Goal: Task Accomplishment & Management: Complete application form

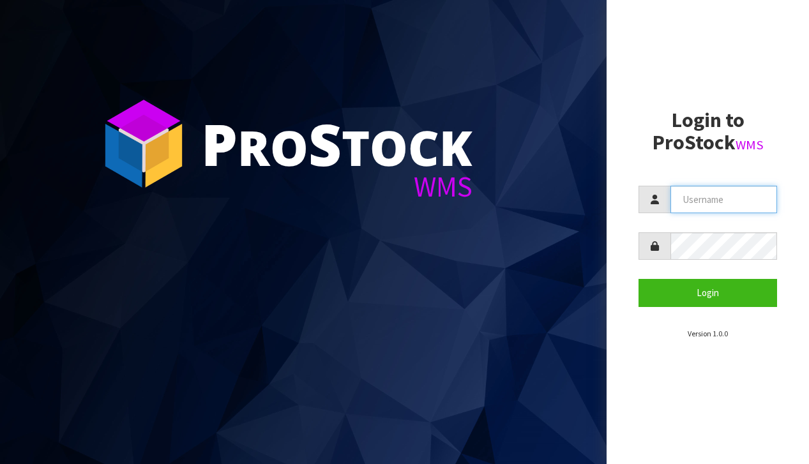
type input "[EMAIL_ADDRESS][DOMAIN_NAME]"
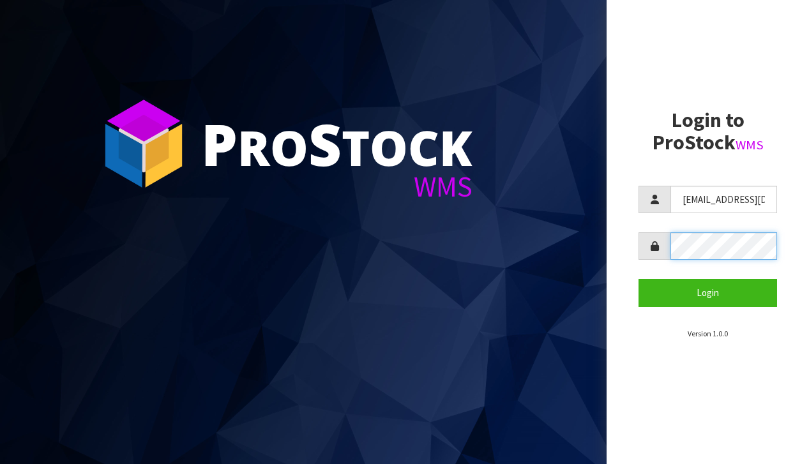
click at [707, 292] on button "Login" at bounding box center [707, 292] width 139 height 27
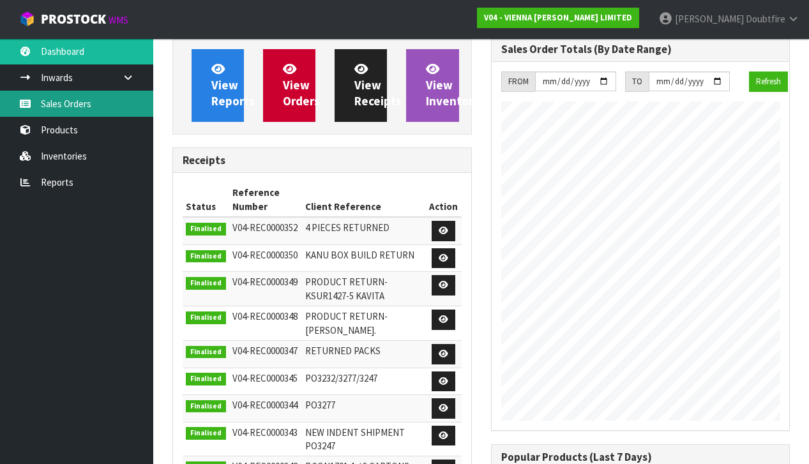
scroll to position [858, 318]
click at [62, 105] on link "Sales Orders" at bounding box center [76, 104] width 153 height 26
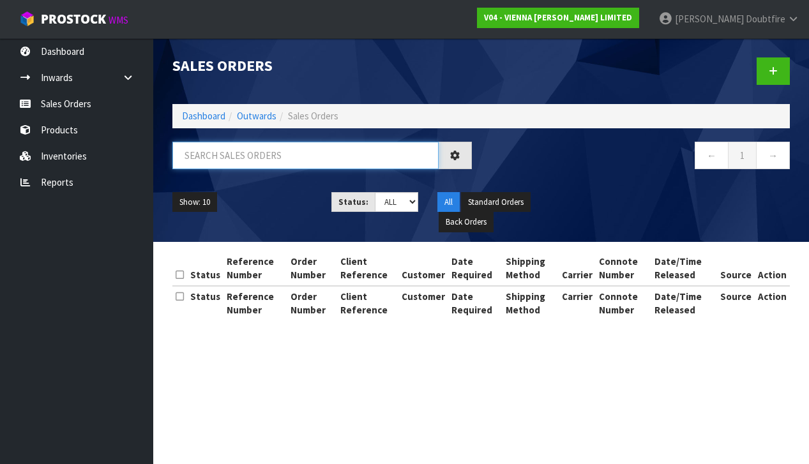
click at [254, 162] on input "text" at bounding box center [305, 155] width 266 height 27
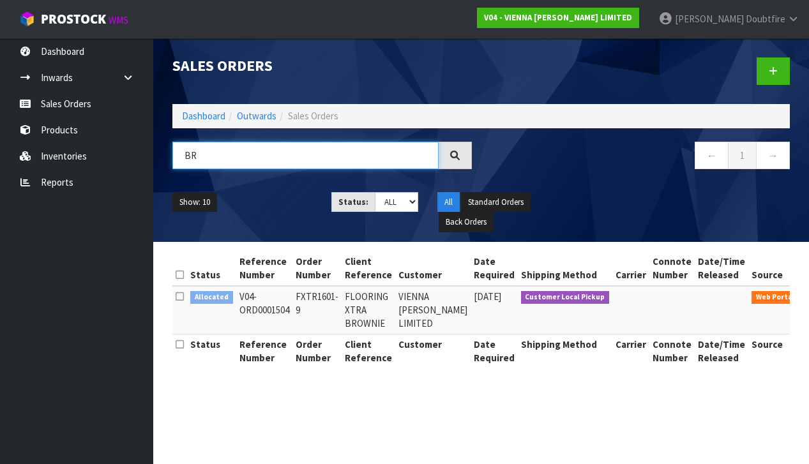
type input "B"
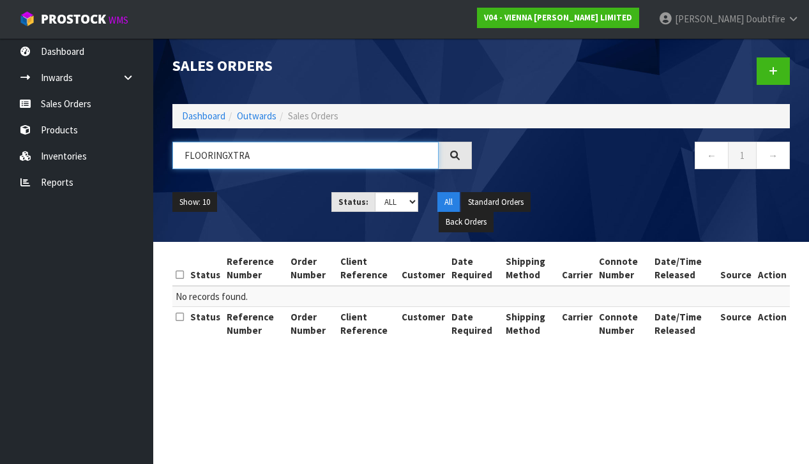
click at [228, 156] on input "FLOORINGXTRA" at bounding box center [305, 155] width 266 height 27
click at [270, 155] on input "FLOORING XTRA" at bounding box center [305, 155] width 266 height 27
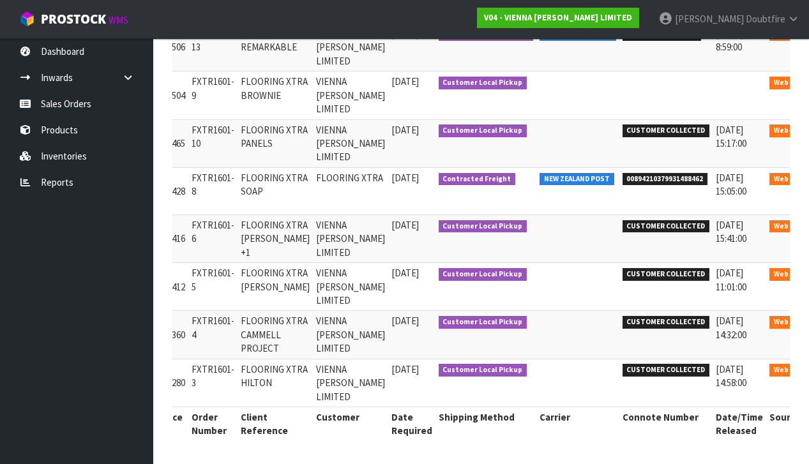
scroll to position [0, 103]
type input "FLOORING XTRA"
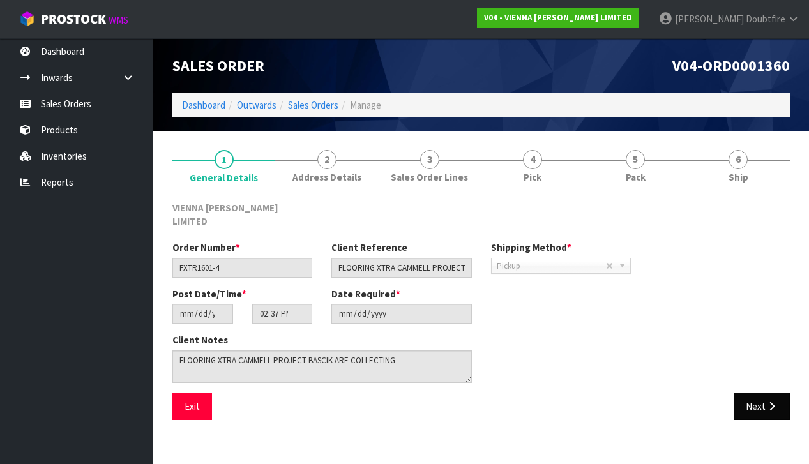
click at [758, 393] on button "Next" at bounding box center [762, 406] width 56 height 27
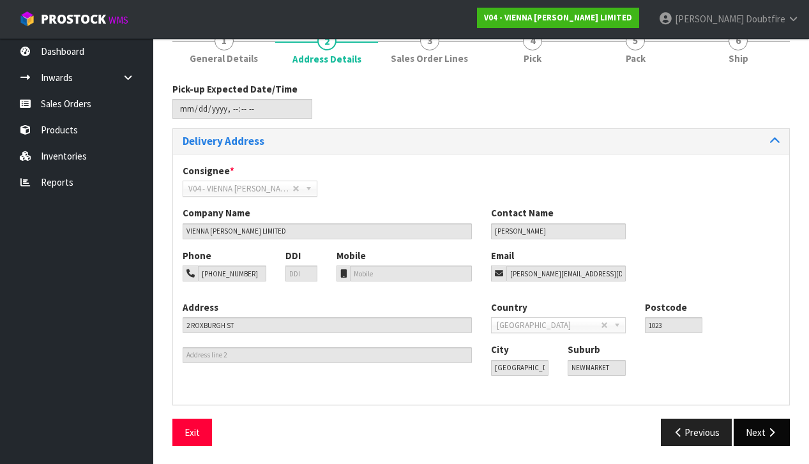
scroll to position [117, 0]
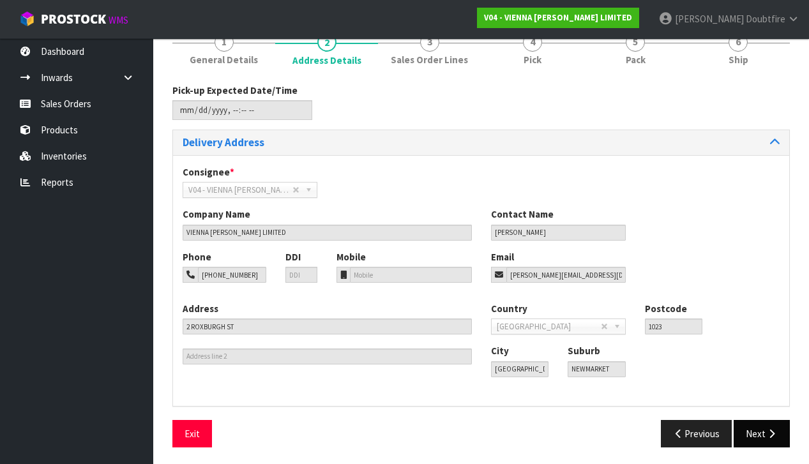
click at [763, 431] on button "Next" at bounding box center [762, 433] width 56 height 27
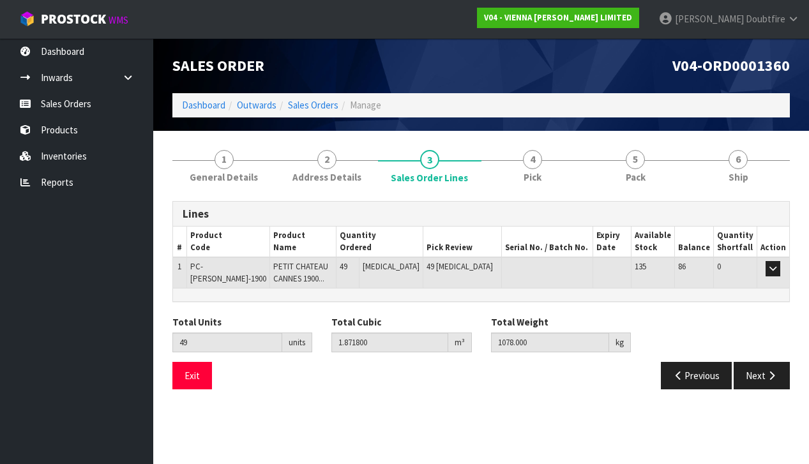
scroll to position [0, 0]
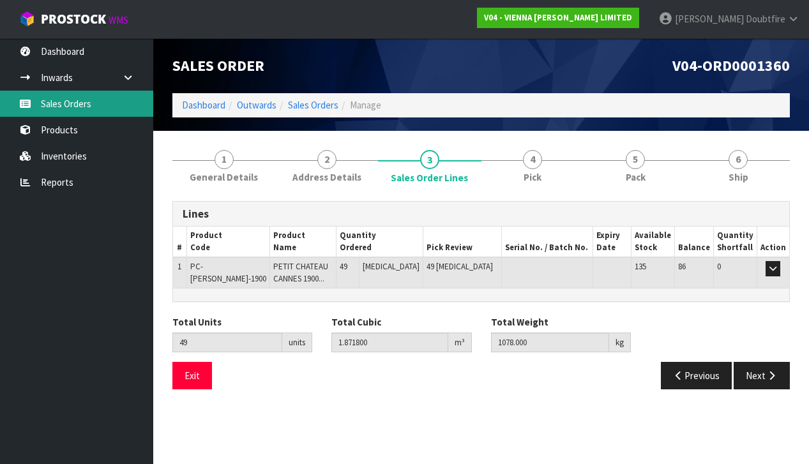
click at [72, 104] on link "Sales Orders" at bounding box center [76, 104] width 153 height 26
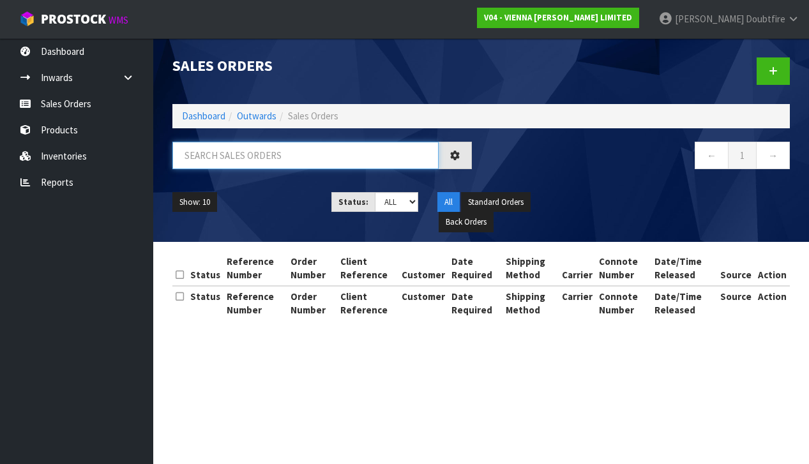
click at [215, 157] on input "text" at bounding box center [305, 155] width 266 height 27
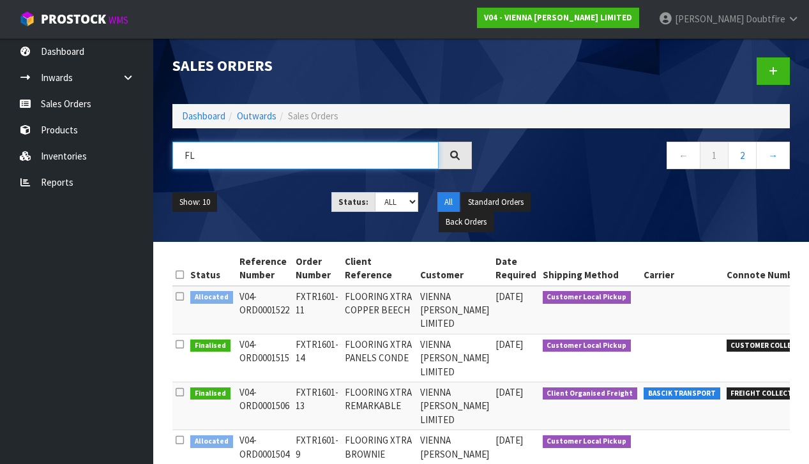
type input "F"
paste input "FXTR1601-12"
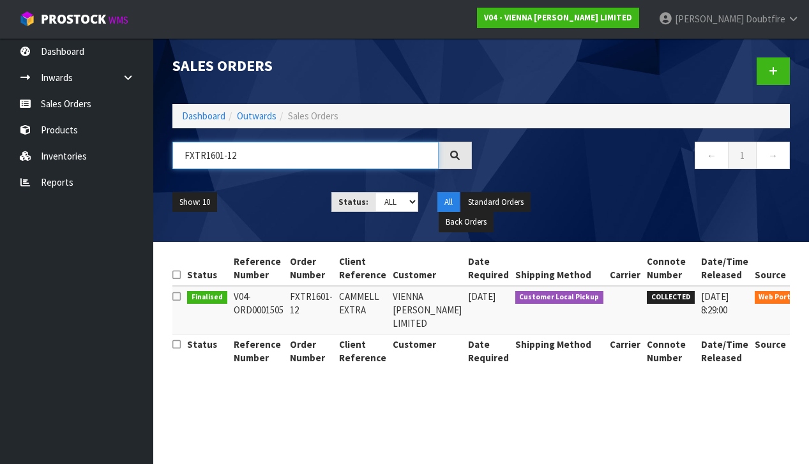
scroll to position [0, 3]
type input "F"
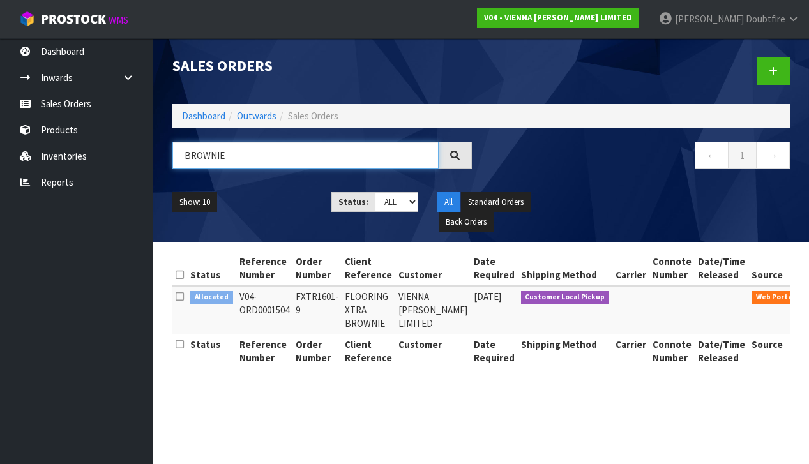
scroll to position [0, 0]
type input "B"
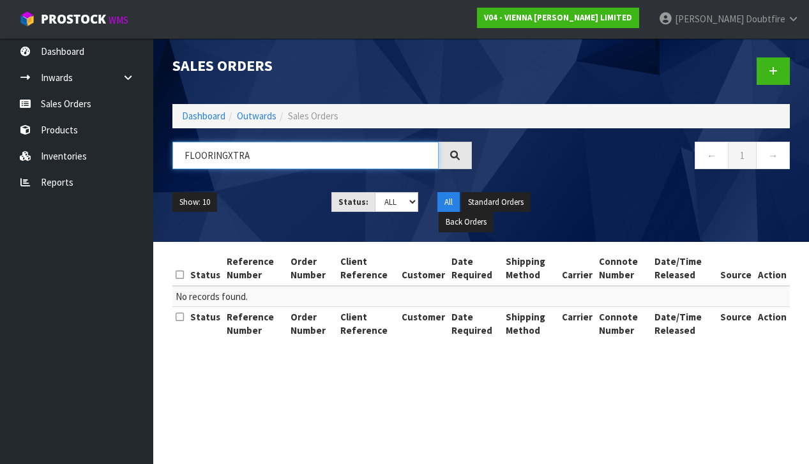
click at [229, 156] on input "FLOORINGXTRA" at bounding box center [305, 155] width 266 height 27
click at [278, 155] on input "FLOORING XTRA" at bounding box center [305, 155] width 266 height 27
type input "FLOORING XTRA"
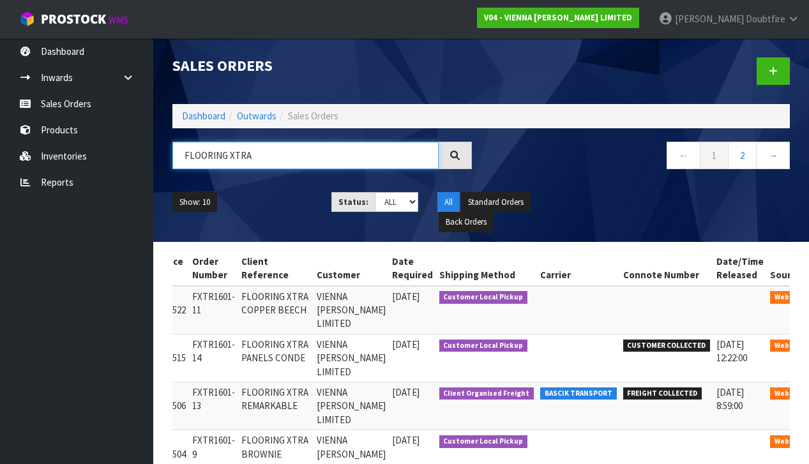
scroll to position [0, 103]
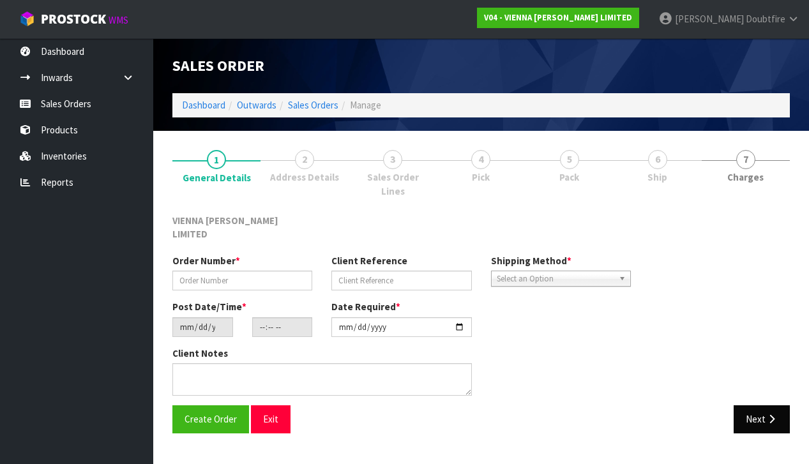
type input "FXTR1601-11"
type input "FLOORING XTRA COPPER BEECH"
type input "[DATE]"
type input "10:20:00.000"
type input "[DATE]"
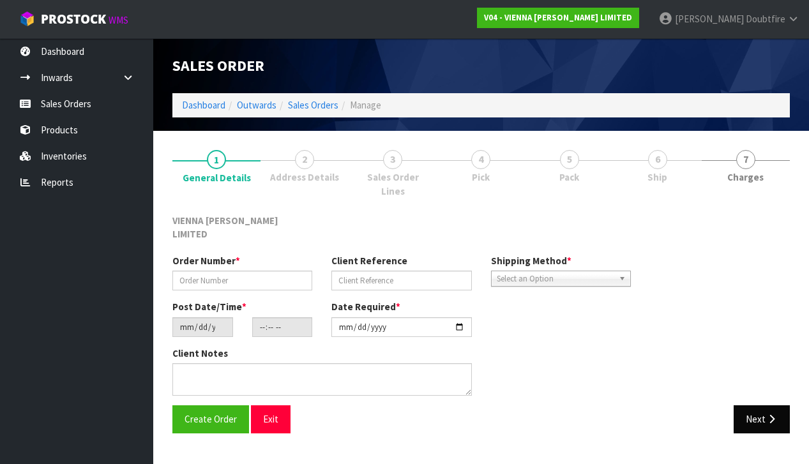
type textarea "FLOORING XTRA COPPER BEECH"
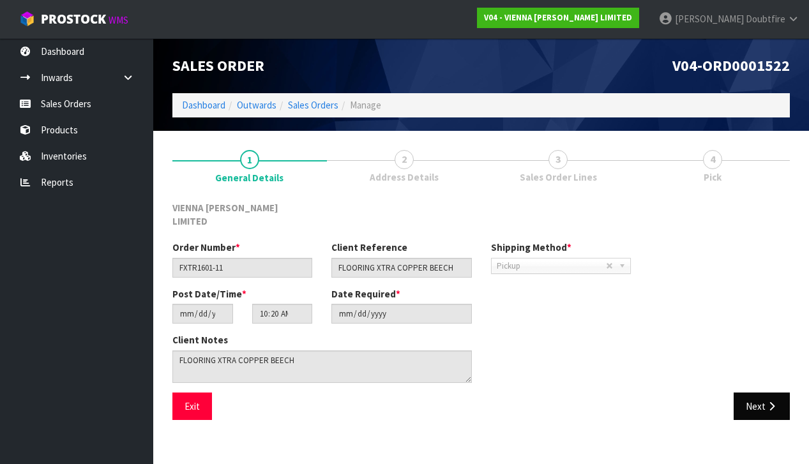
click at [764, 396] on button "Next" at bounding box center [762, 406] width 56 height 27
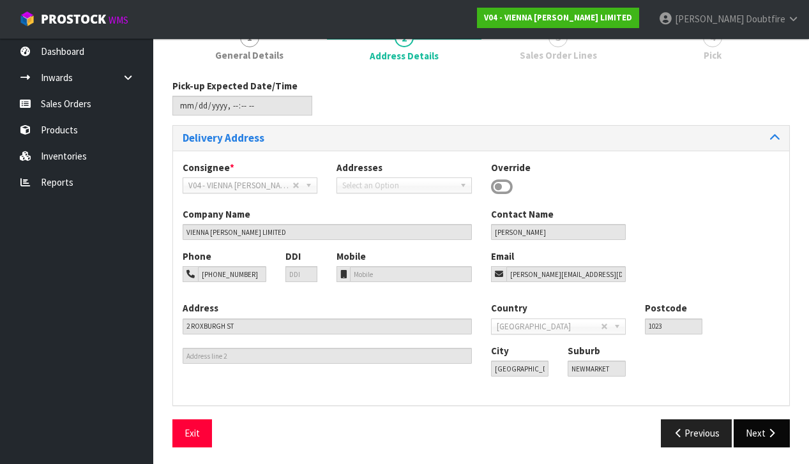
click at [766, 421] on button "Next" at bounding box center [762, 432] width 56 height 27
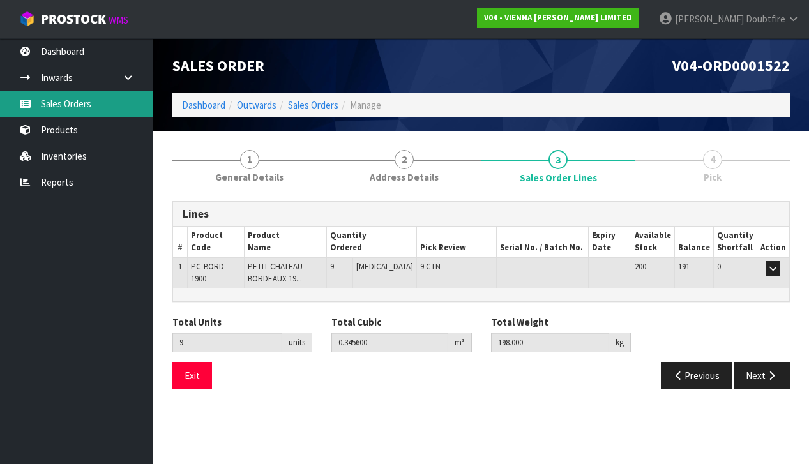
click at [75, 104] on link "Sales Orders" at bounding box center [76, 104] width 153 height 26
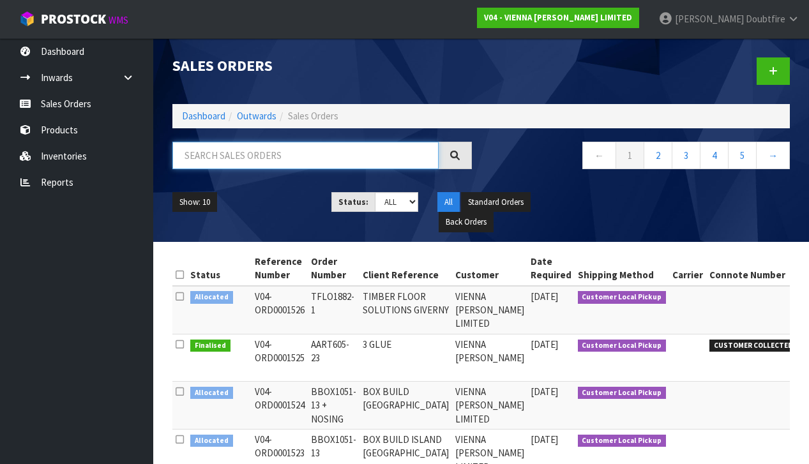
click at [239, 160] on input "text" at bounding box center [305, 155] width 266 height 27
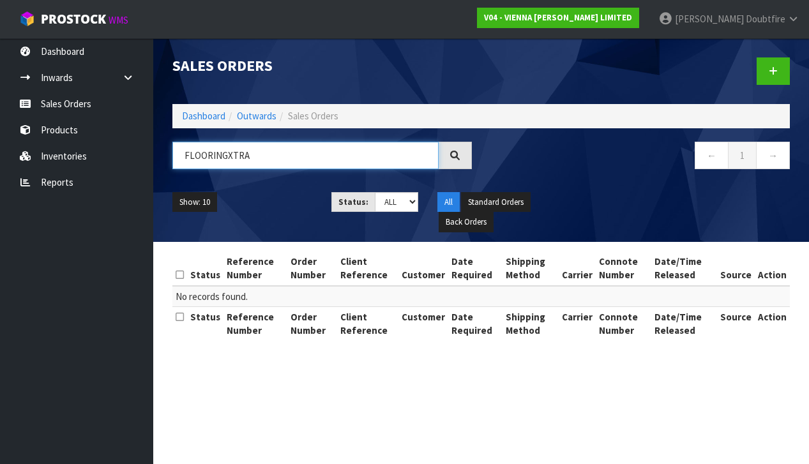
click at [226, 157] on input "FLOORINGXTRA" at bounding box center [305, 155] width 266 height 27
click at [301, 155] on input "FLOORING XTRA" at bounding box center [305, 155] width 266 height 27
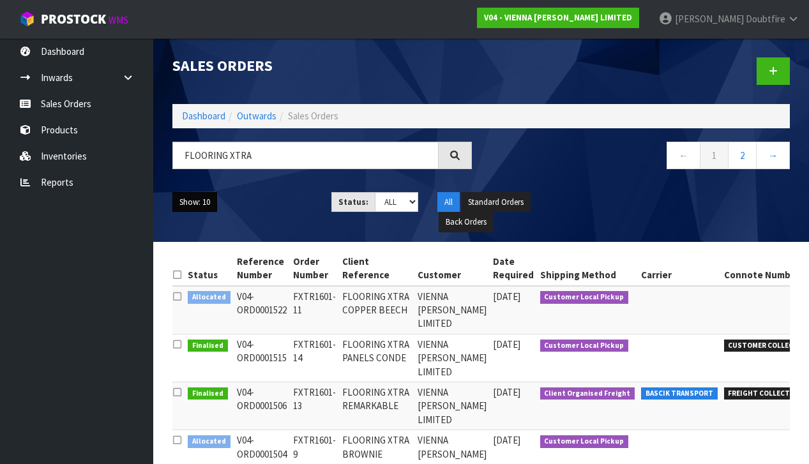
click at [206, 208] on button "Show: 10" at bounding box center [194, 202] width 45 height 20
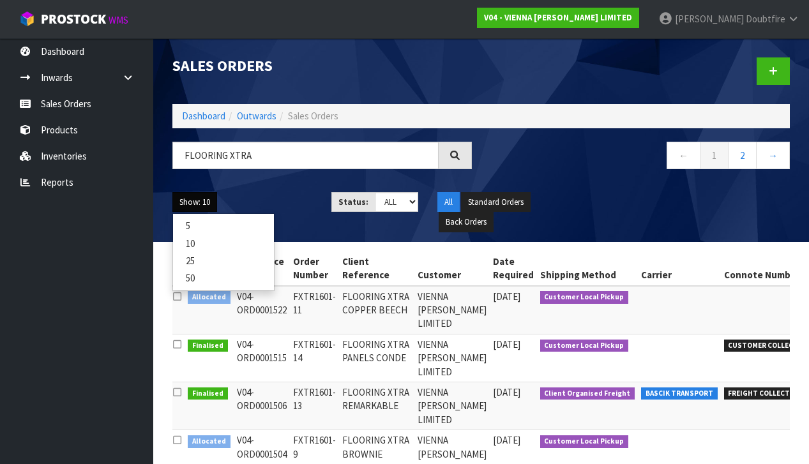
click at [204, 257] on link "25" at bounding box center [223, 260] width 101 height 17
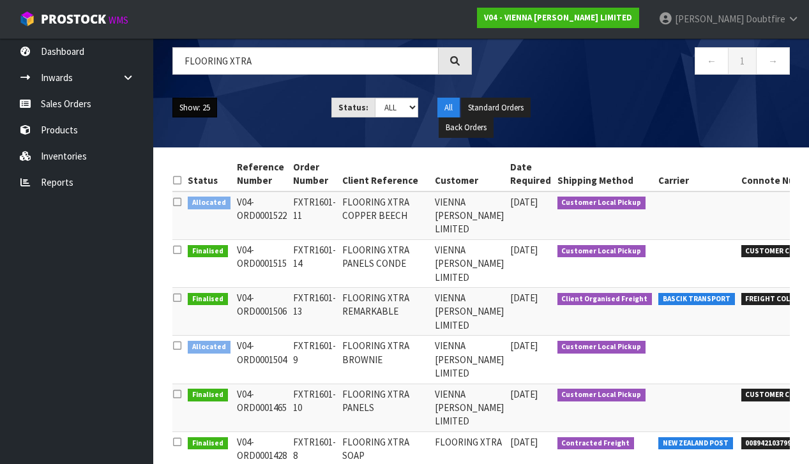
scroll to position [98, 0]
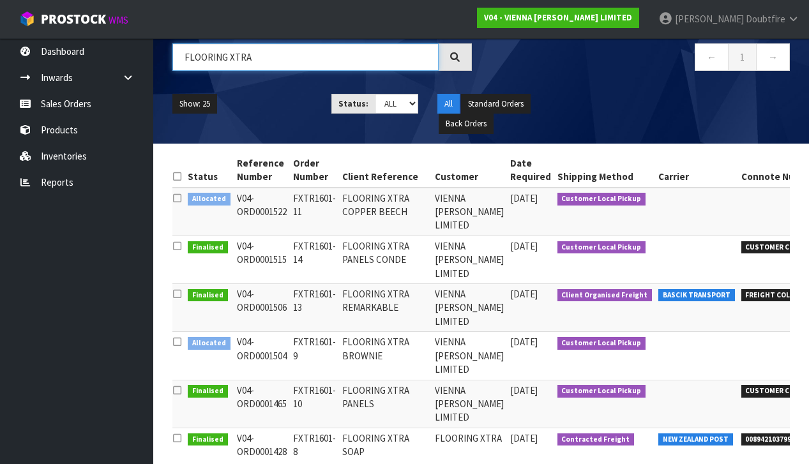
click at [279, 63] on input "FLOORING XTRA" at bounding box center [305, 56] width 266 height 27
type input "F"
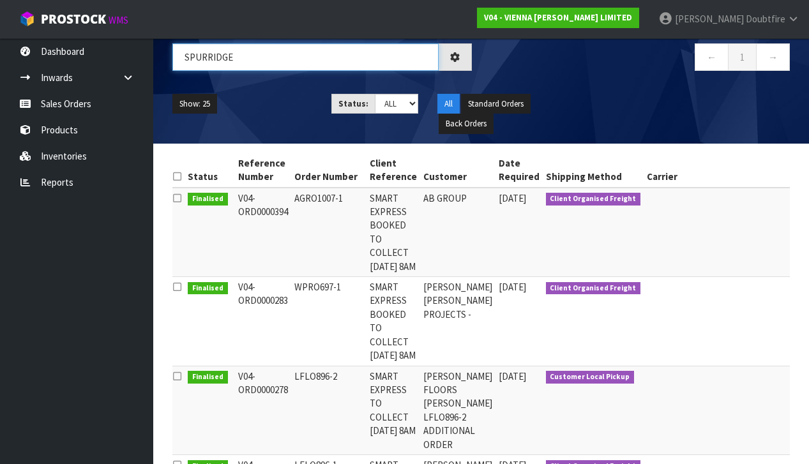
scroll to position [0, 0]
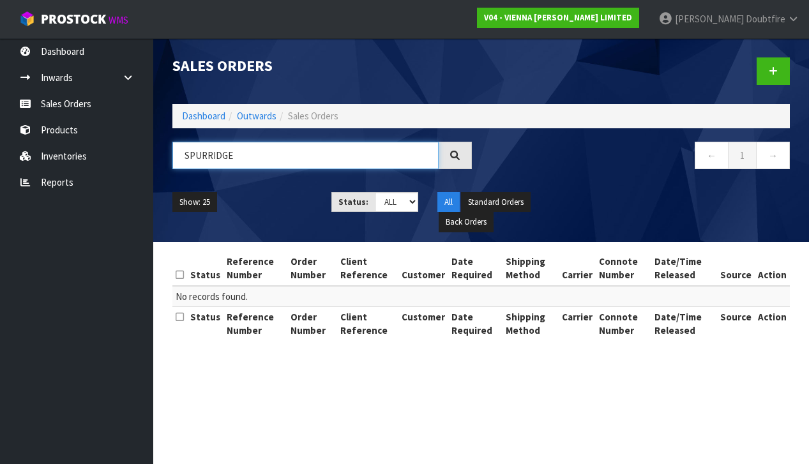
click at [207, 158] on input "SPURRIDGE" at bounding box center [305, 155] width 266 height 27
click at [275, 156] on input "SPUR RIDGE" at bounding box center [305, 155] width 266 height 27
type input "S"
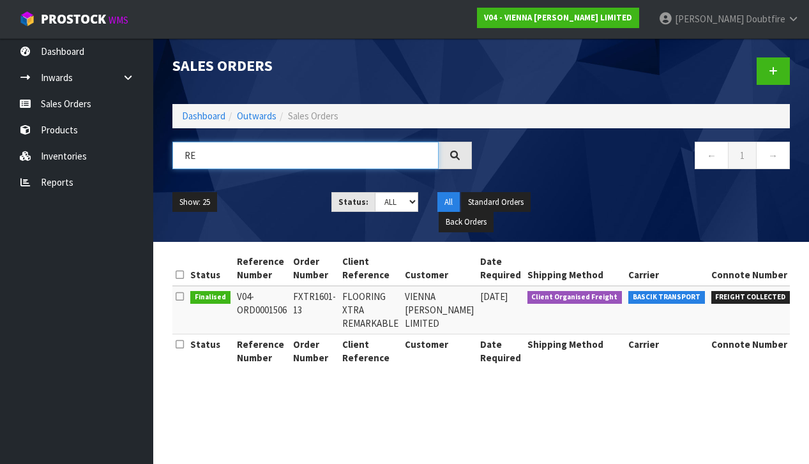
type input "R"
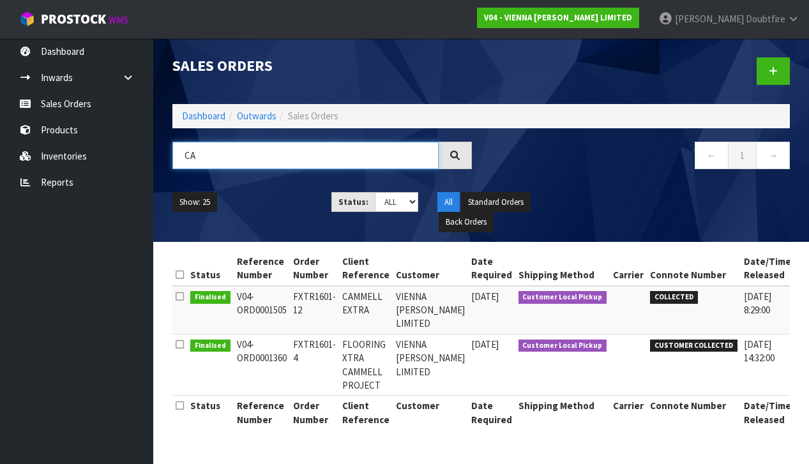
type input "C"
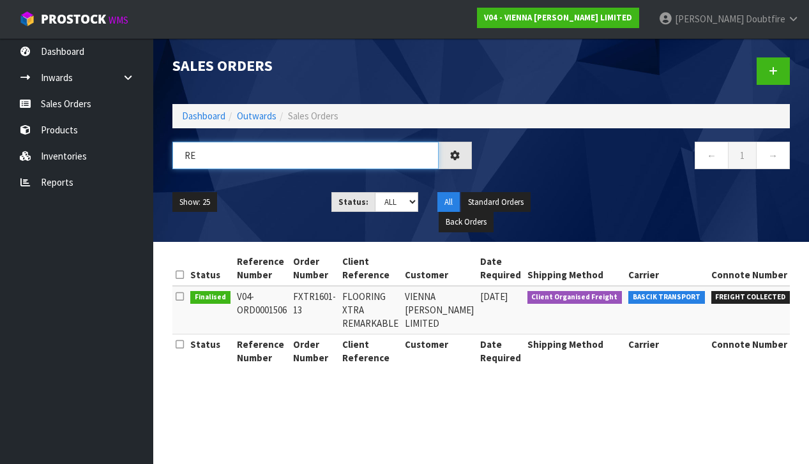
type input "R"
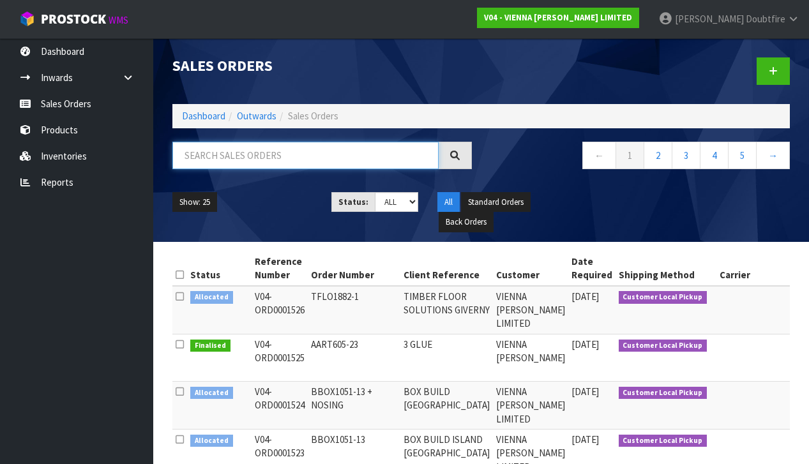
paste input "FXTR1601-7"
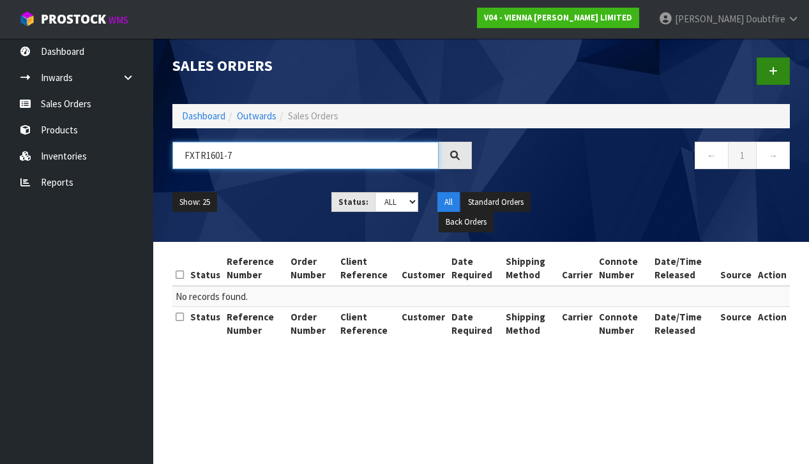
type input "FXTR1601-7"
click at [766, 75] on link at bounding box center [773, 70] width 33 height 27
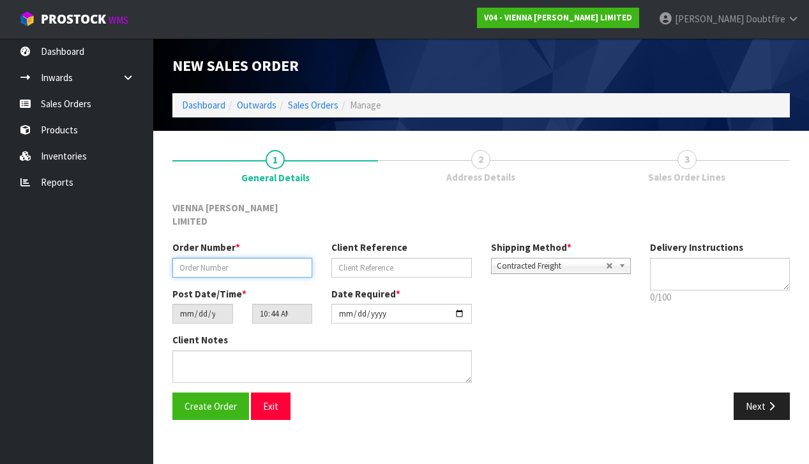
paste input "FXTR1601-7"
type input "FXTR1601-7"
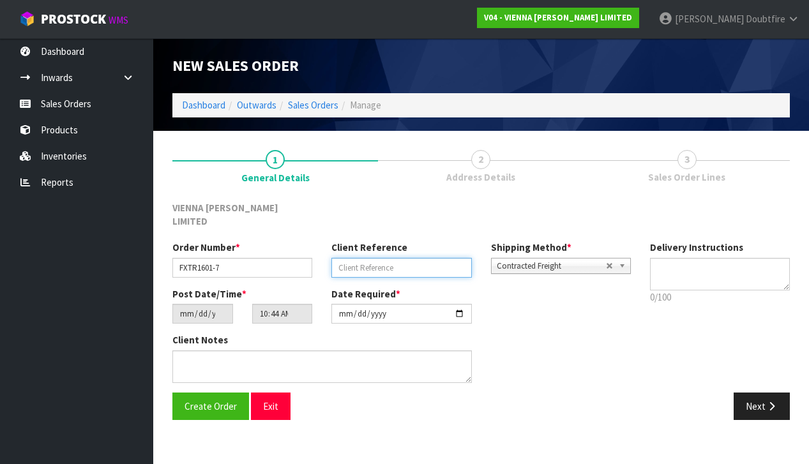
click at [357, 258] on input "text" at bounding box center [401, 268] width 140 height 20
type input "FLOORING XTRA SPUR RIDGE RISE"
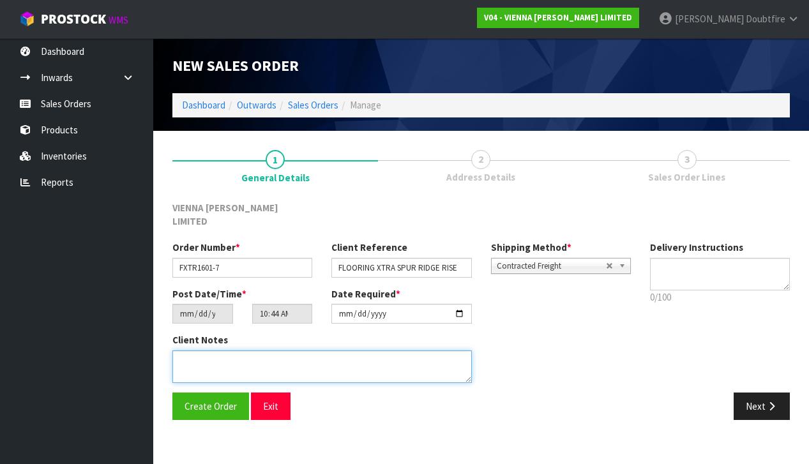
click at [248, 351] on textarea at bounding box center [321, 367] width 299 height 33
type textarea "FLOORING XTRA SPUR RIDGE RISE"
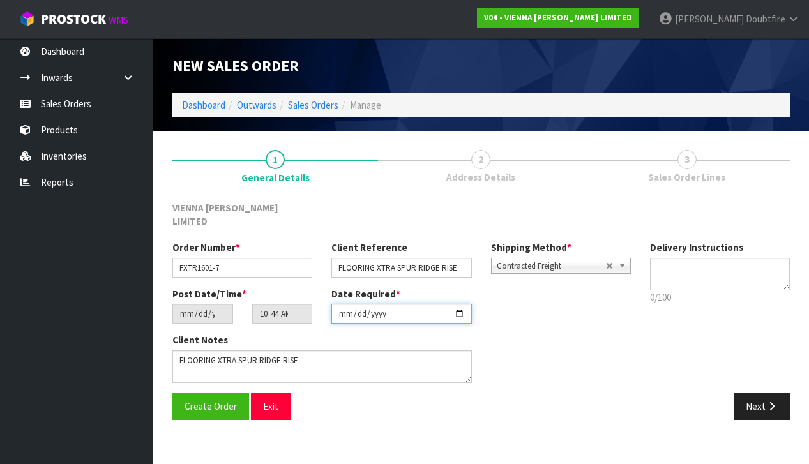
click at [354, 310] on input "[DATE]" at bounding box center [401, 314] width 140 height 20
type input "[DATE]"
click at [334, 428] on section "New Sales Order Dashboard Outwards Sales Orders Manage New Sales Order Dashboar…" at bounding box center [404, 232] width 809 height 464
click at [555, 259] on span "Contracted Freight" at bounding box center [551, 266] width 109 height 15
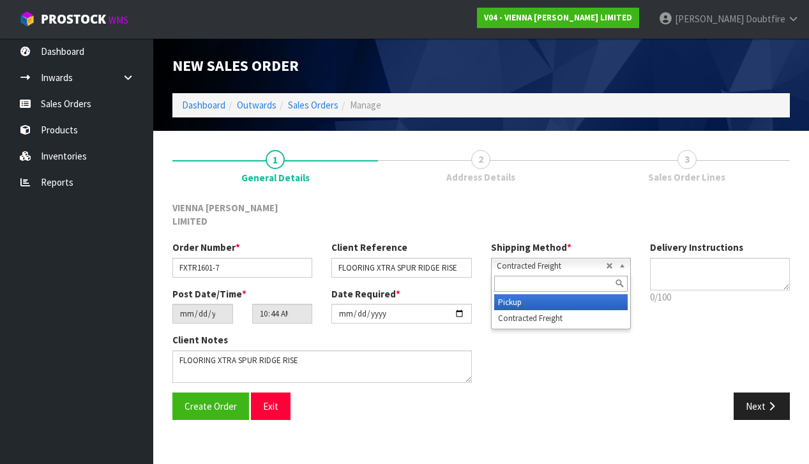
click at [521, 294] on li "Pickup" at bounding box center [560, 302] width 133 height 16
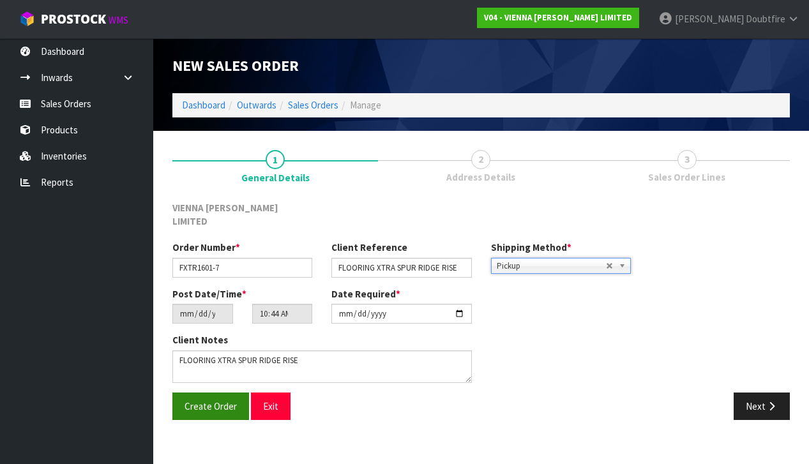
click at [201, 400] on span "Create Order" at bounding box center [211, 406] width 52 height 12
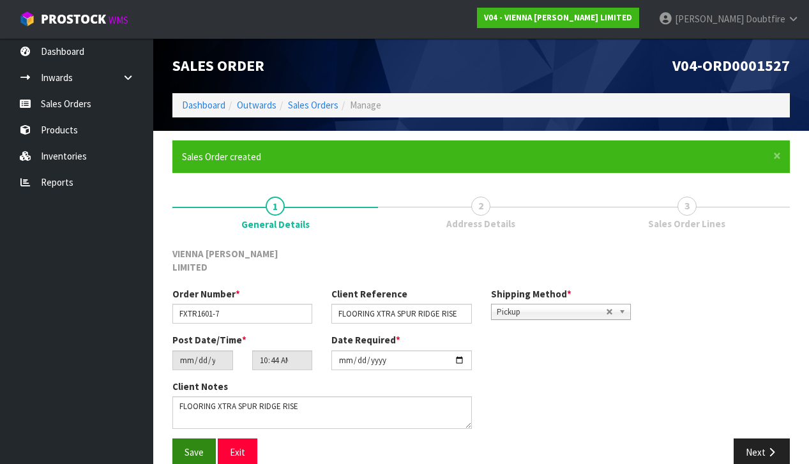
click at [199, 446] on span "Save" at bounding box center [194, 452] width 19 height 12
click at [767, 448] on icon "button" at bounding box center [772, 453] width 12 height 10
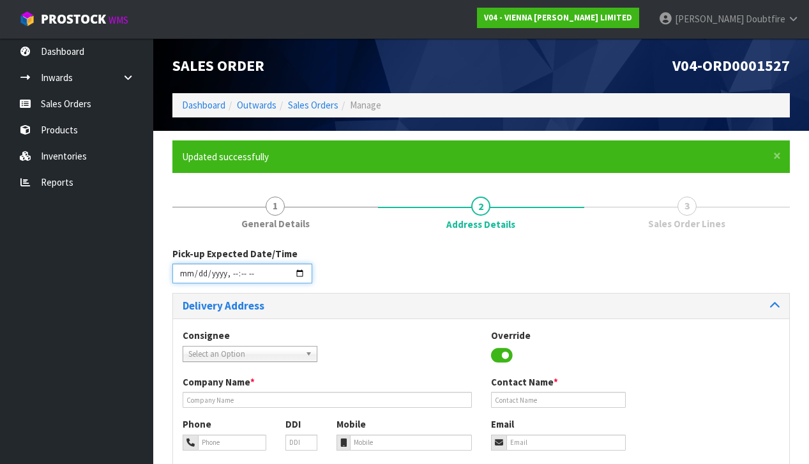
click at [181, 282] on input "datetime-local" at bounding box center [242, 274] width 140 height 20
type input "[DATE]T10:45"
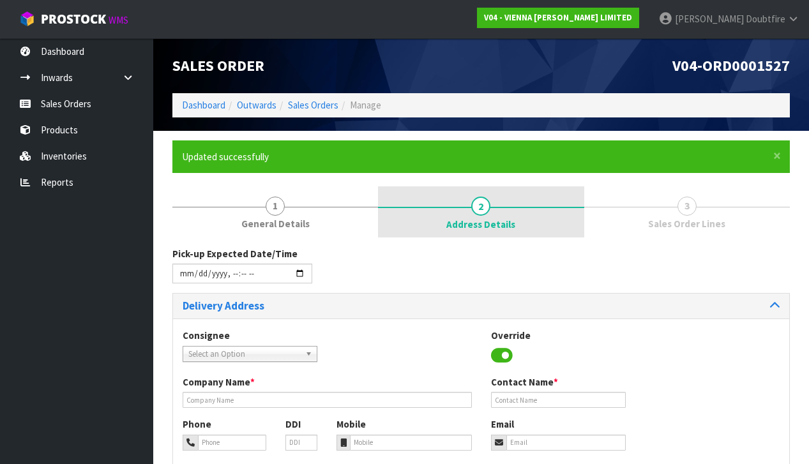
click at [400, 201] on link "2 Address Details" at bounding box center [481, 211] width 206 height 51
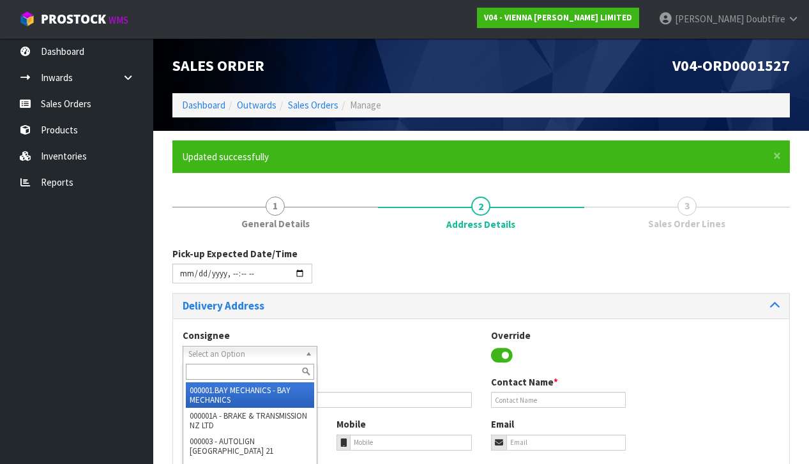
click at [200, 351] on span "Select an Option" at bounding box center [244, 354] width 112 height 15
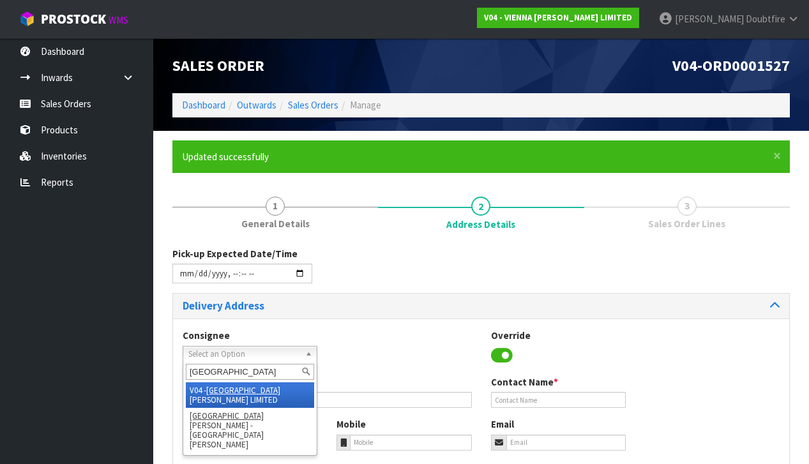
type input "[GEOGRAPHIC_DATA]"
click at [259, 389] on li "V04 - VIENNA [PERSON_NAME] LIMITED" at bounding box center [250, 395] width 128 height 26
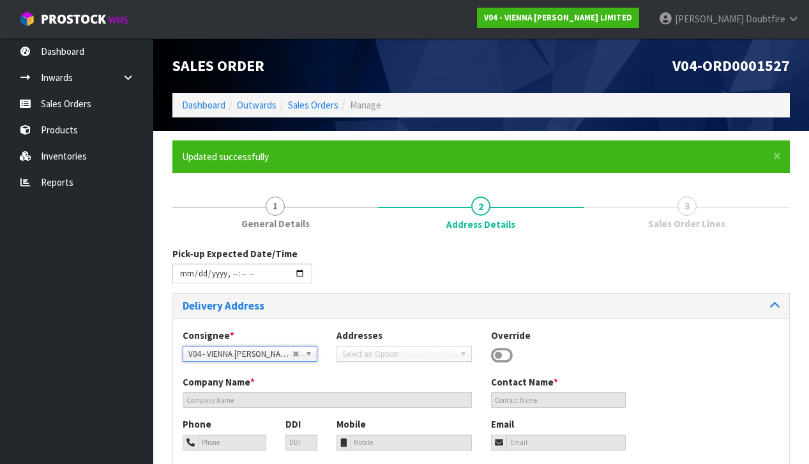
type input "VIENNA [PERSON_NAME] LIMITED"
type input "[PERSON_NAME]"
type input "[PHONE_NUMBER]"
type input "[PERSON_NAME][EMAIL_ADDRESS][DOMAIN_NAME]"
type input "2 ROXBURGH ST"
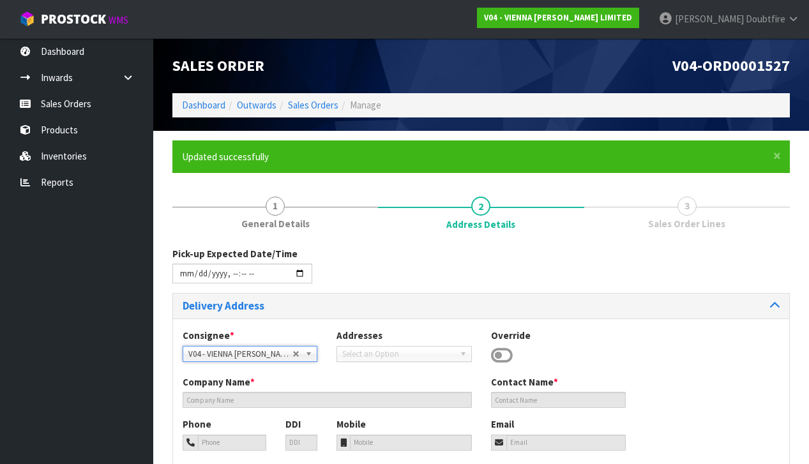
type input "1023"
type input "[GEOGRAPHIC_DATA]"
type input "NEWMARKET"
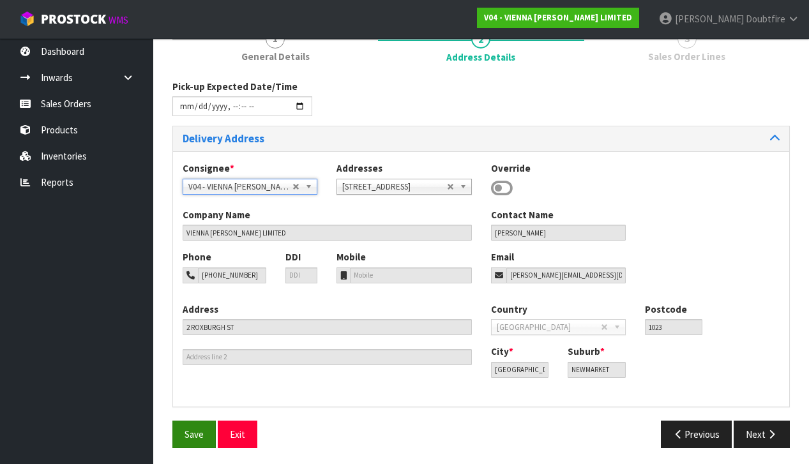
scroll to position [167, 0]
click at [193, 432] on span "Save" at bounding box center [194, 435] width 19 height 12
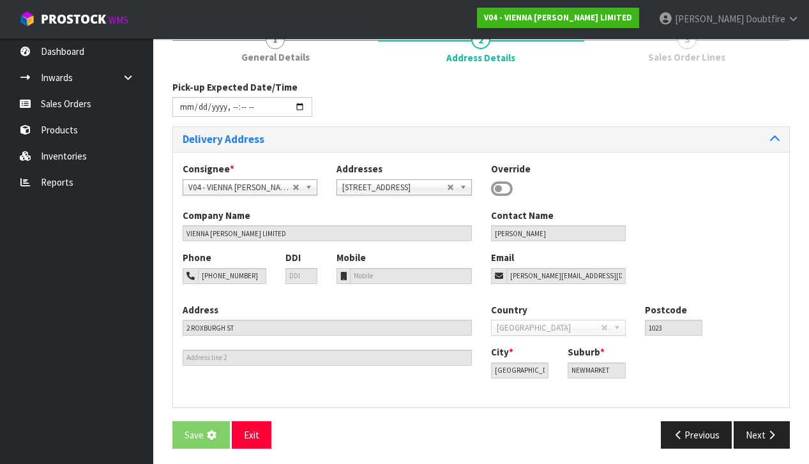
scroll to position [0, 0]
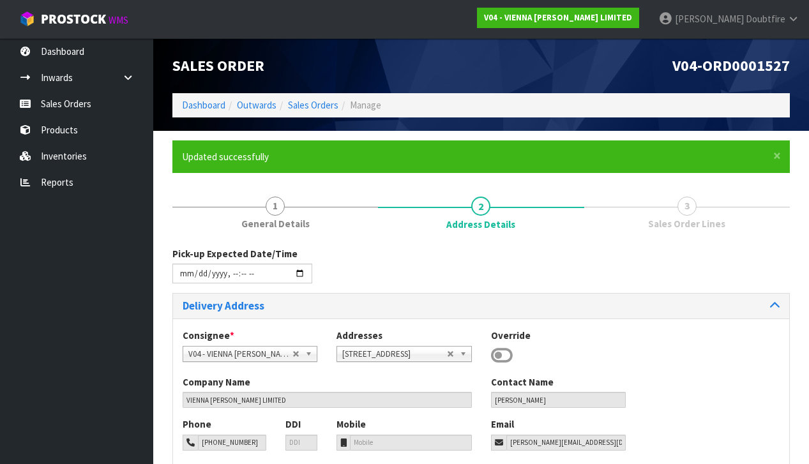
type input "[DATE]T10:45"
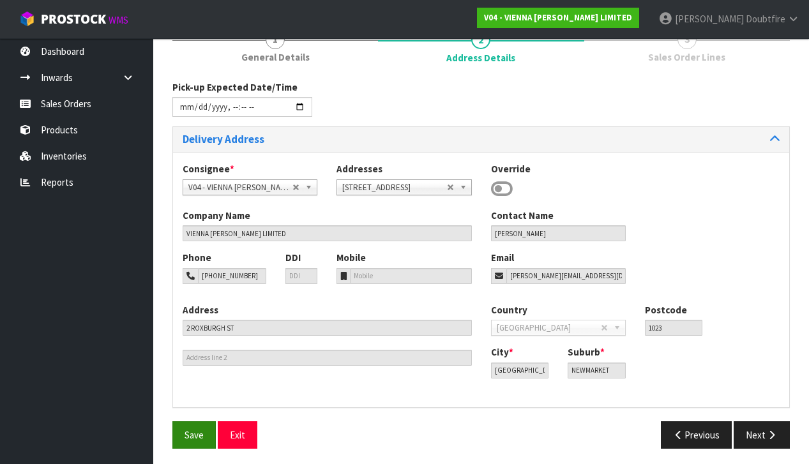
click at [193, 424] on button "Save" at bounding box center [193, 434] width 43 height 27
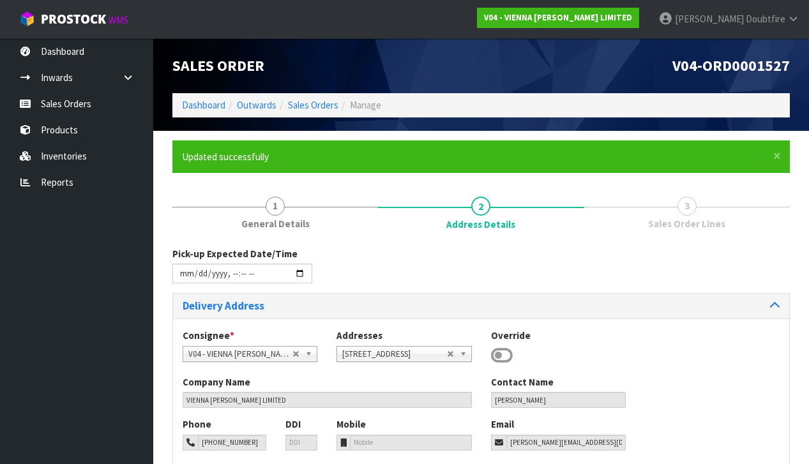
click at [766, 431] on div "Phone [PHONE_NUMBER] DDI Mobile Email [PERSON_NAME][EMAIL_ADDRESS][DOMAIN_NAME]" at bounding box center [481, 444] width 616 height 52
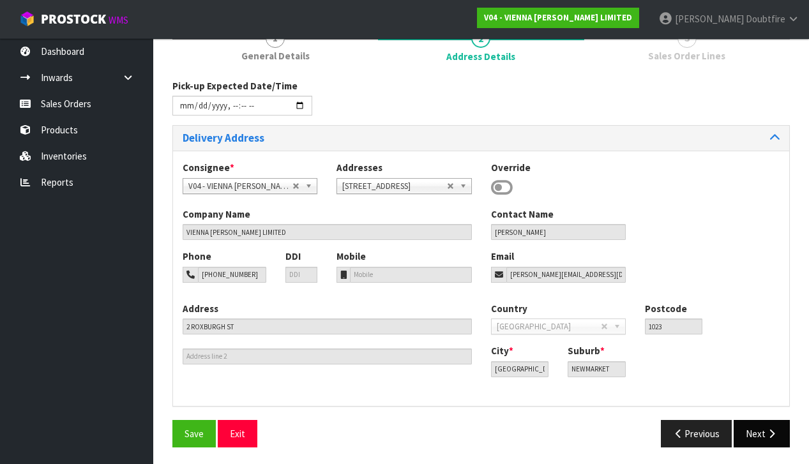
scroll to position [167, 0]
click at [765, 435] on button "Next" at bounding box center [762, 434] width 56 height 27
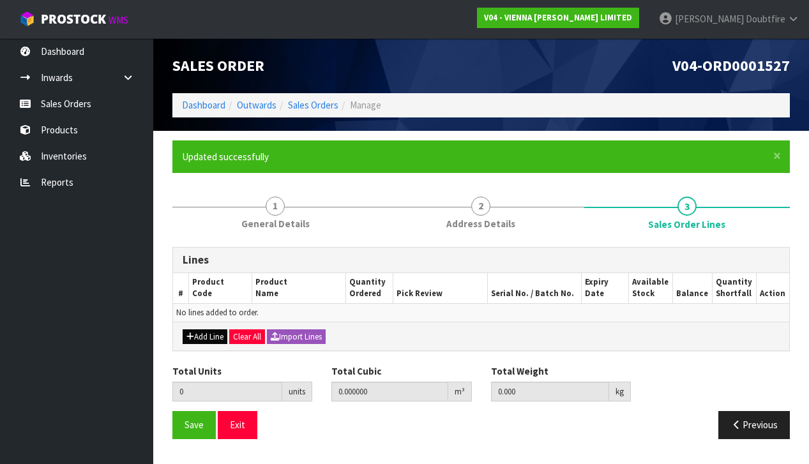
click at [200, 338] on button "Add Line" at bounding box center [205, 336] width 45 height 15
type input "0"
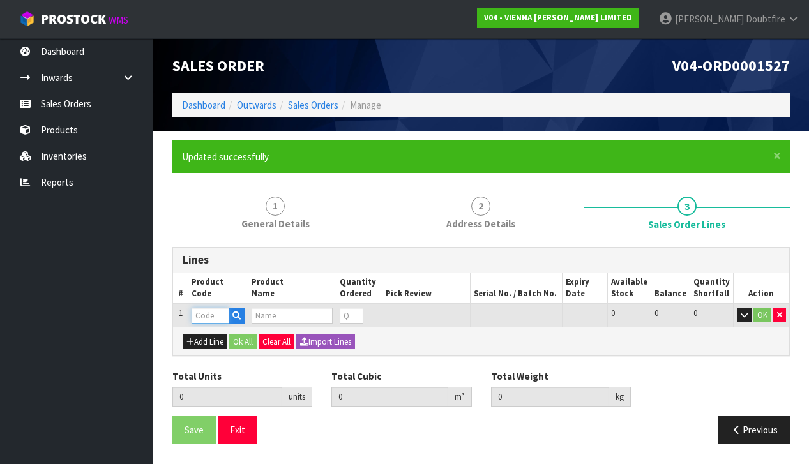
click at [204, 312] on input "text" at bounding box center [211, 316] width 38 height 16
type input "PC-BORD"
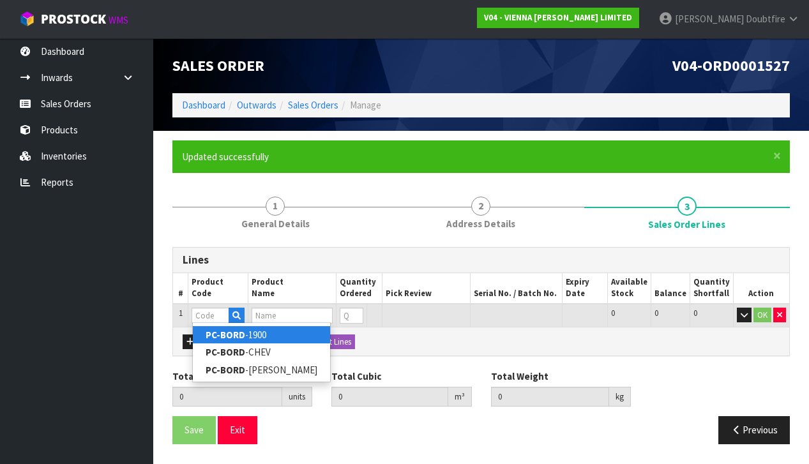
click at [255, 335] on link "PC-BORD -1900" at bounding box center [261, 334] width 137 height 17
type input "PC-BORD-1900"
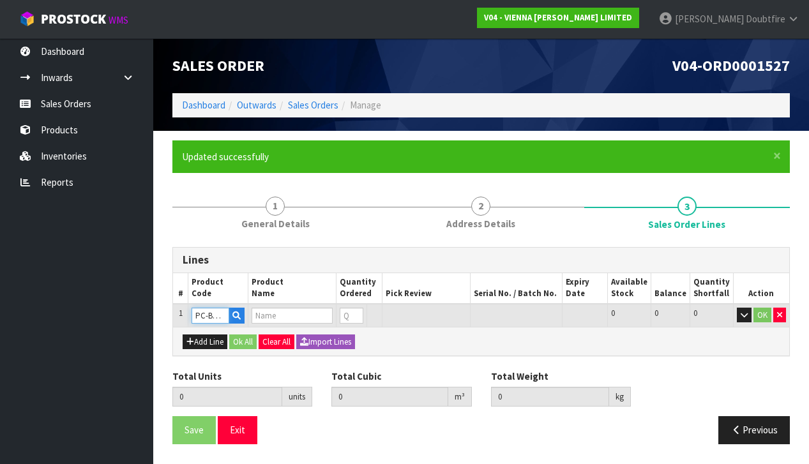
type input "0.000000"
type input "0.000"
type input "PETIT CHATEAU BORDEAUX 1900X190X15/4 (2.166M2)"
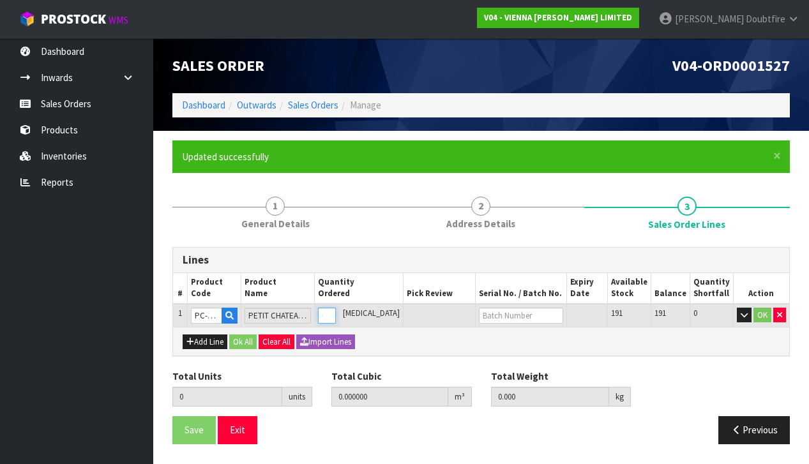
type input "1"
type input "0.0384"
type input "22"
click at [336, 308] on input "1" at bounding box center [327, 316] width 18 height 16
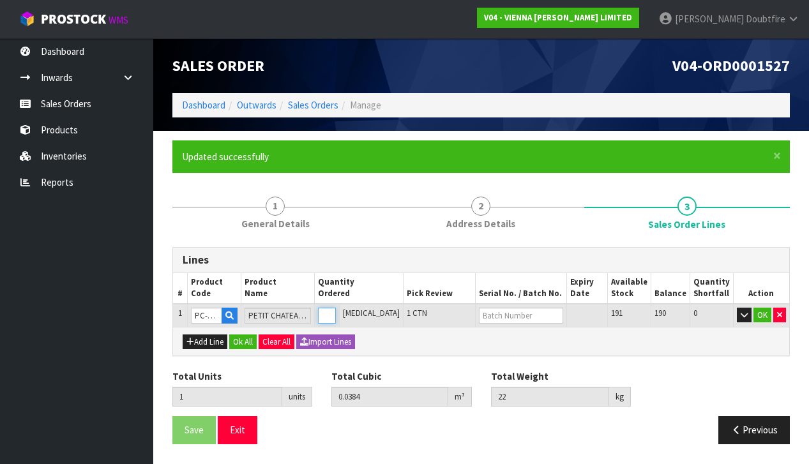
type input "0"
type input "1"
type input "0.0384"
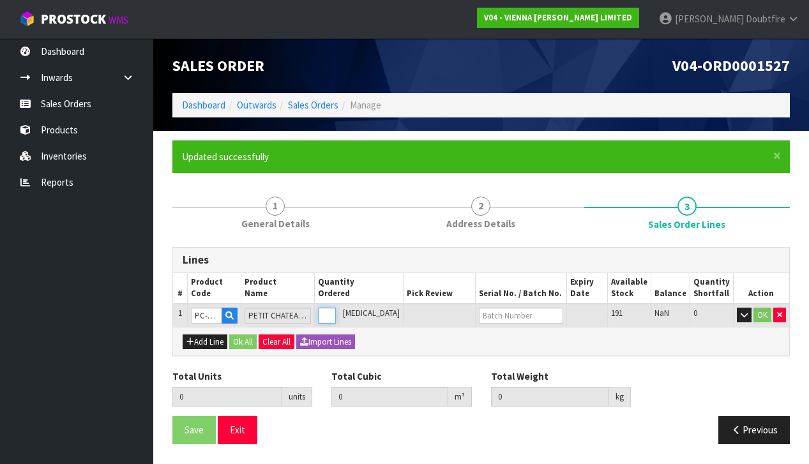
type input "22"
type input "1"
type input "16"
type input "0.6144"
type input "352"
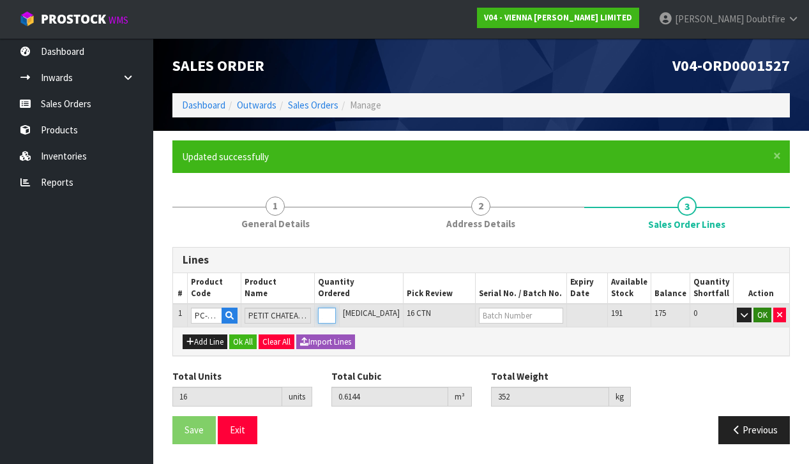
type input "16"
click at [765, 314] on button "OK" at bounding box center [762, 315] width 18 height 15
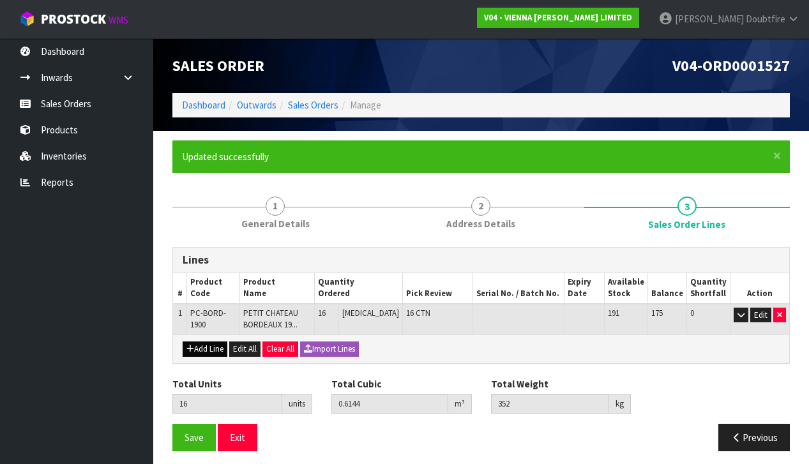
click at [202, 347] on button "Add Line" at bounding box center [205, 349] width 45 height 15
type input "0"
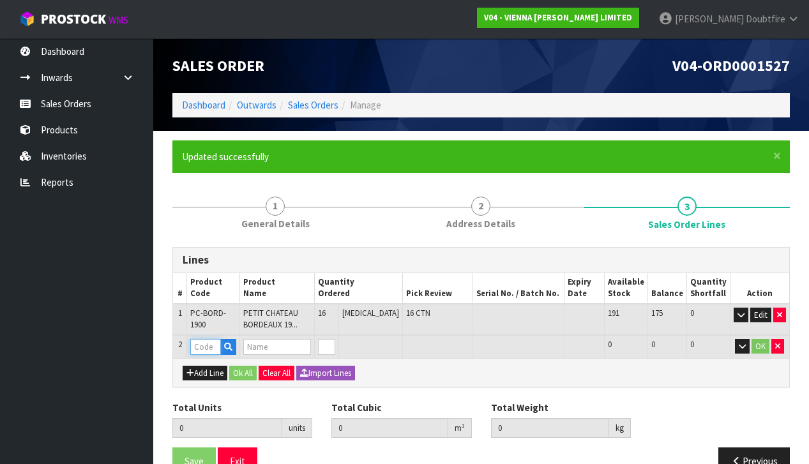
click at [204, 346] on input "text" at bounding box center [205, 347] width 31 height 16
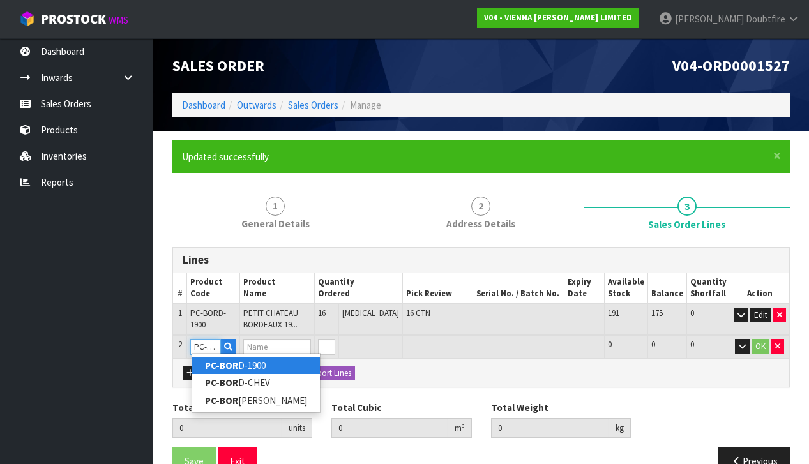
type input "PC-BORD"
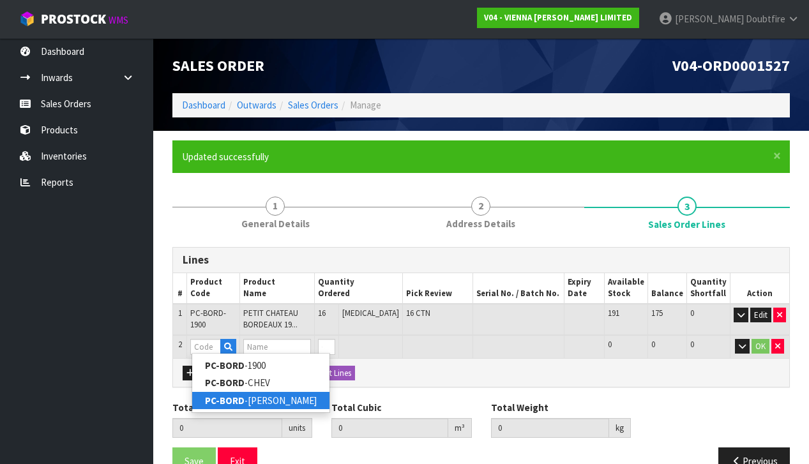
click at [243, 398] on strong "PC-BORD" at bounding box center [225, 401] width 40 height 12
type input "PC-[PERSON_NAME]"
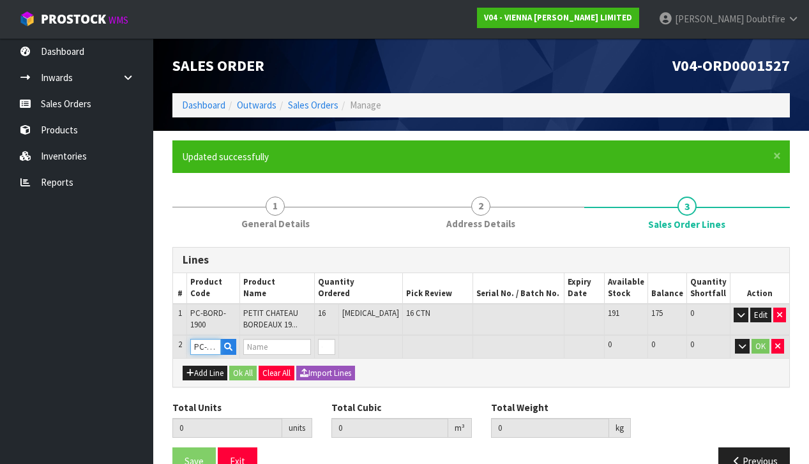
type input "16"
type input "0.6144"
type input "352"
type input "PETIT CHATEAU [GEOGRAPHIC_DATA] HERRINGBONE (1.44M2) 600X120X15/4"
type input "1"
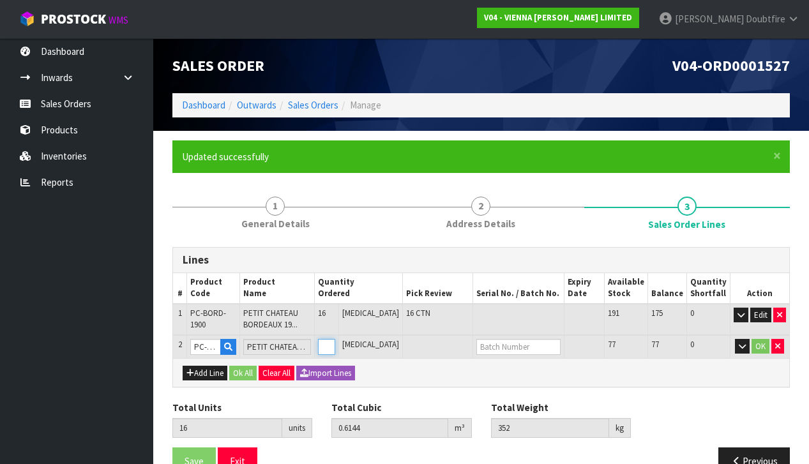
type input "17"
type input "0.637275"
type input "367"
click at [328, 340] on input "1" at bounding box center [320, 347] width 16 height 16
type input "0"
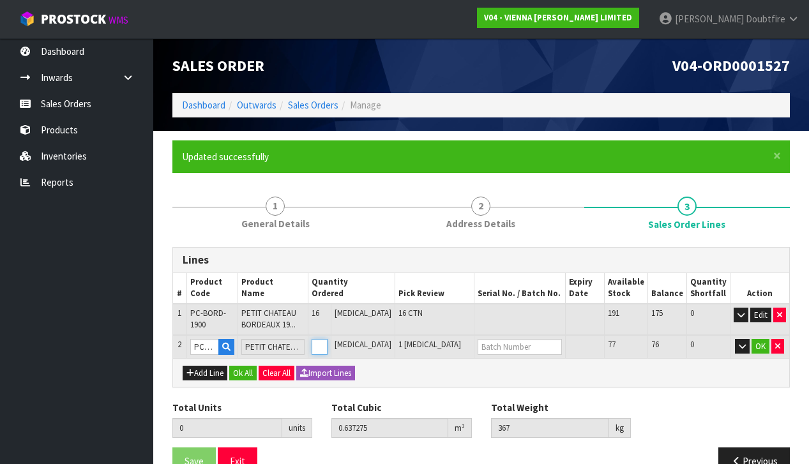
type input "0"
type input "20"
type input "0.7059"
type input "412"
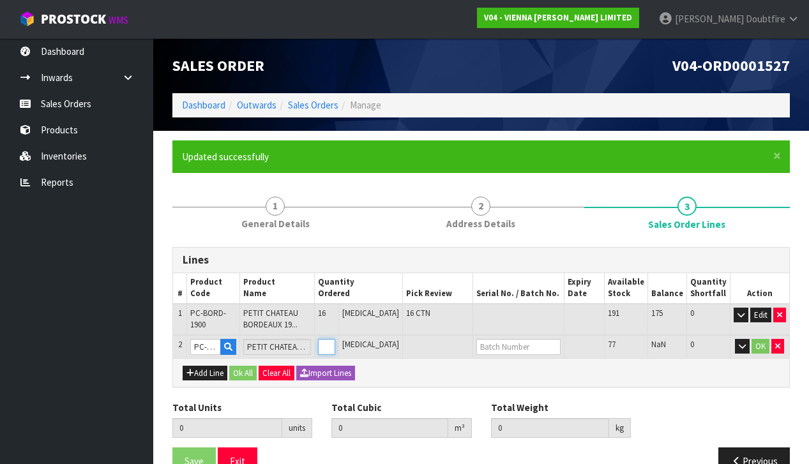
type input "4"
type input "60"
type input "1.6209"
type input "1012"
type input "44"
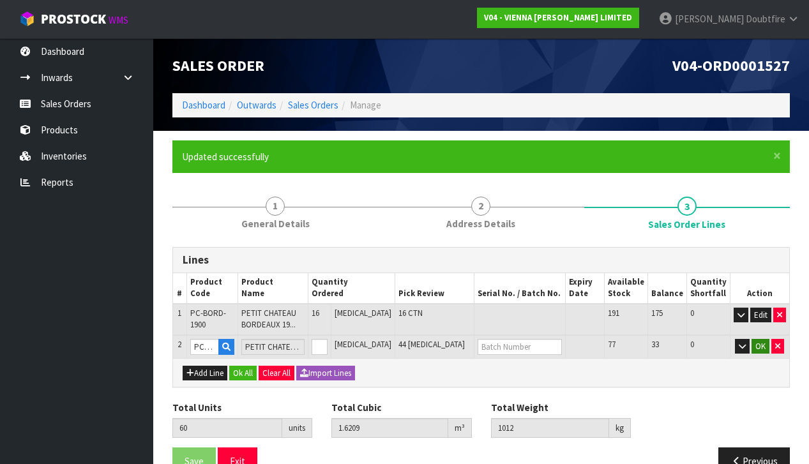
click at [758, 345] on button "OK" at bounding box center [760, 346] width 18 height 15
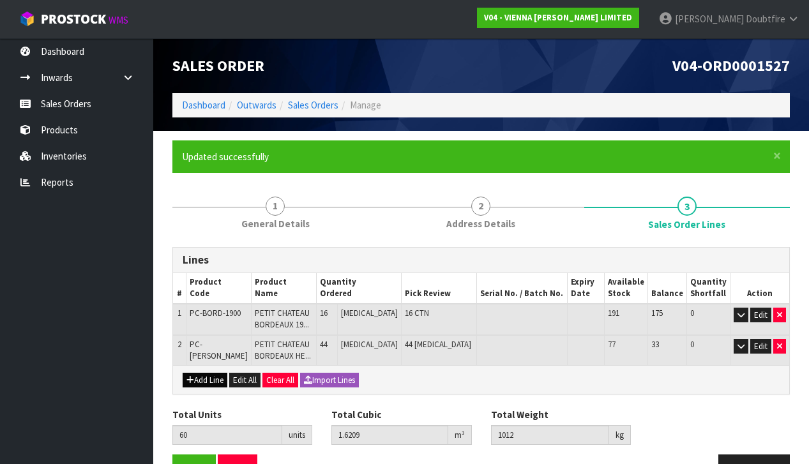
click at [206, 380] on button "Add Line" at bounding box center [205, 380] width 45 height 15
type input "0"
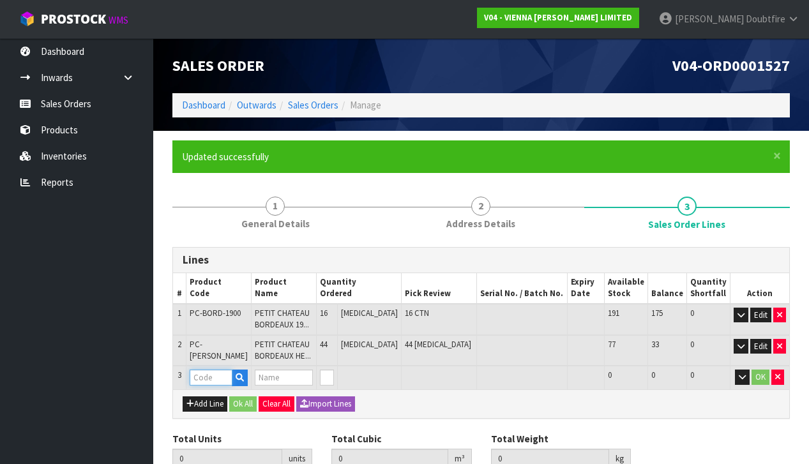
click at [206, 379] on input "text" at bounding box center [211, 378] width 43 height 16
type input "PC-BORD"
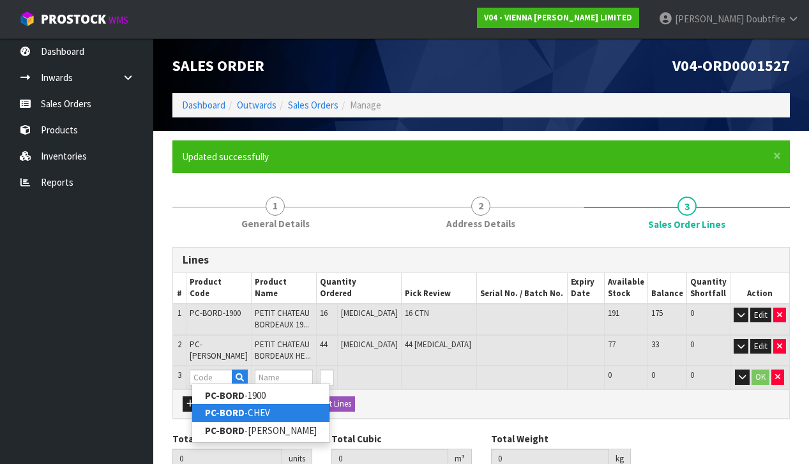
drag, startPoint x: 253, startPoint y: 406, endPoint x: 246, endPoint y: 404, distance: 7.3
click at [253, 406] on link "PC-BORD -CHEV" at bounding box center [260, 412] width 137 height 17
type input "PC-BORD-CHEV"
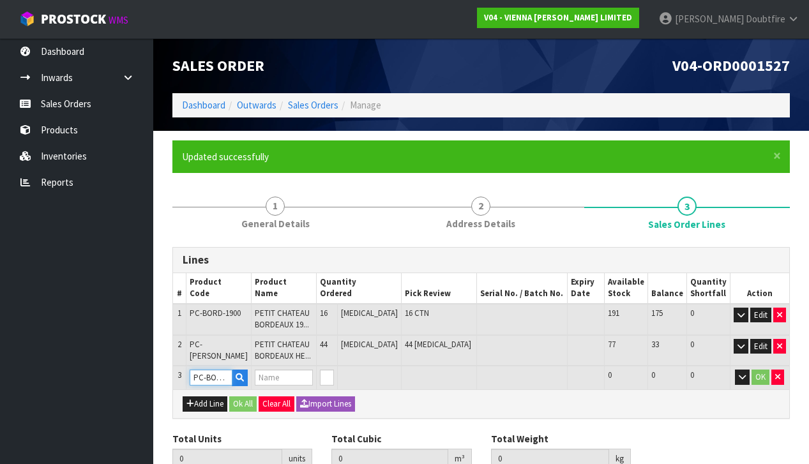
type input "60"
type input "1.6209"
type input "1012"
type input "PETIT CHATEAU BORDEAUX CHEVRON 1.44M2"
type input "1"
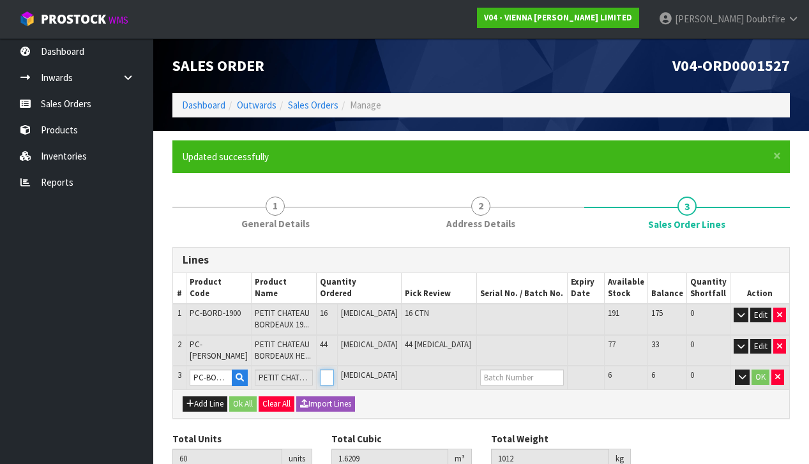
type input "61"
type input "1.653732"
type input "1027"
click at [334, 371] on input "1" at bounding box center [327, 378] width 14 height 16
type input "2"
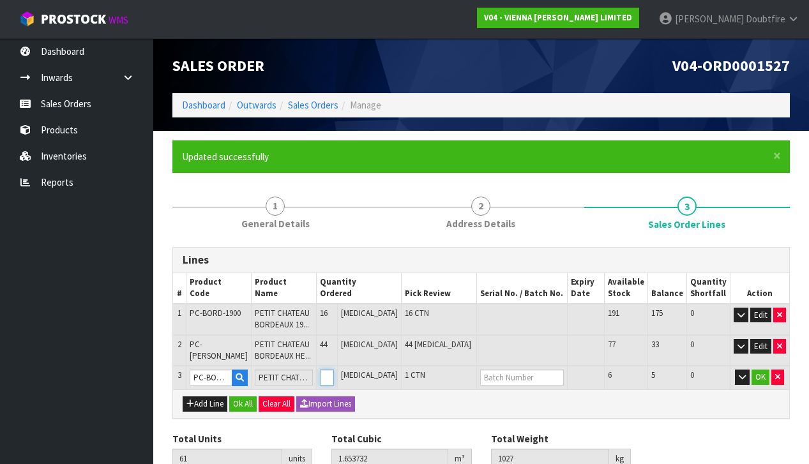
type input "62"
type input "1.686564"
type input "1042"
click at [334, 371] on input "2" at bounding box center [327, 378] width 14 height 16
type input "3"
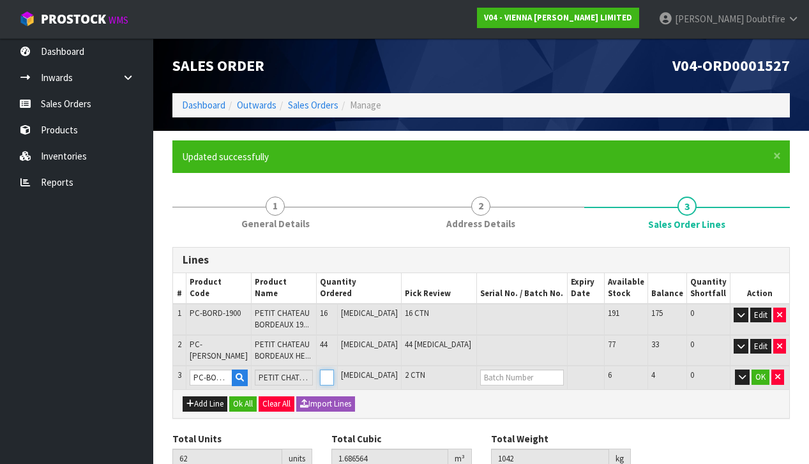
type input "63"
type input "1.719396"
type input "1057"
click at [334, 371] on input "3" at bounding box center [327, 378] width 14 height 16
type input "4"
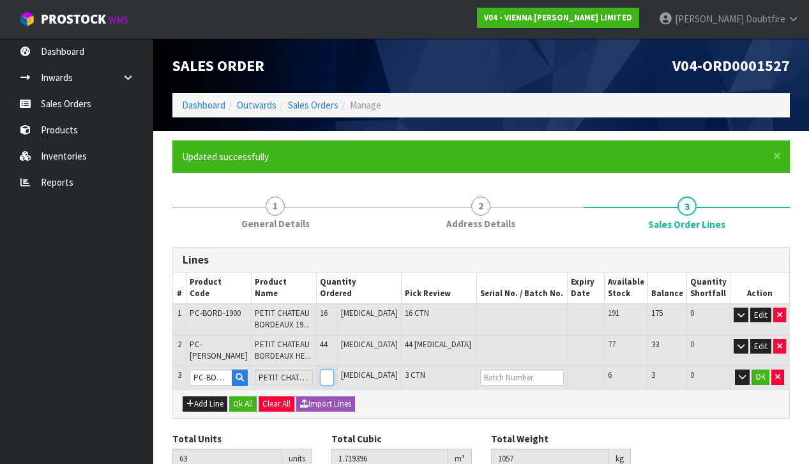
type input "64"
type input "1.752228"
type input "1072"
click at [334, 371] on input "4" at bounding box center [327, 378] width 14 height 16
type input "5"
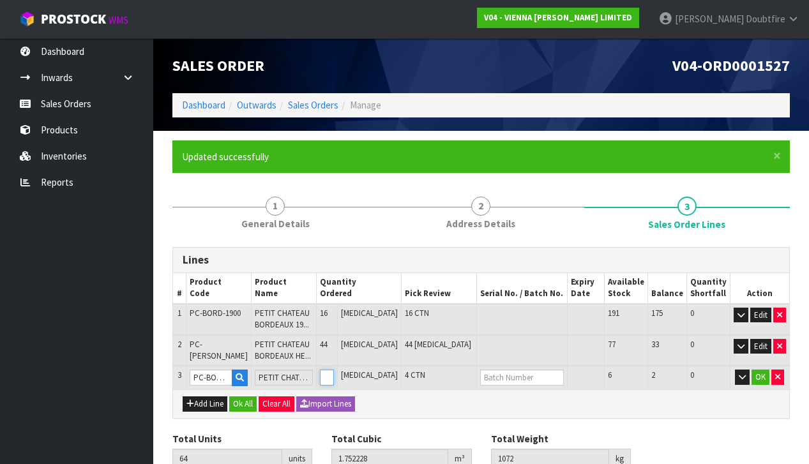
type input "65"
type input "1.78506"
type input "1087"
click at [334, 371] on input "5" at bounding box center [327, 378] width 14 height 16
type input "6"
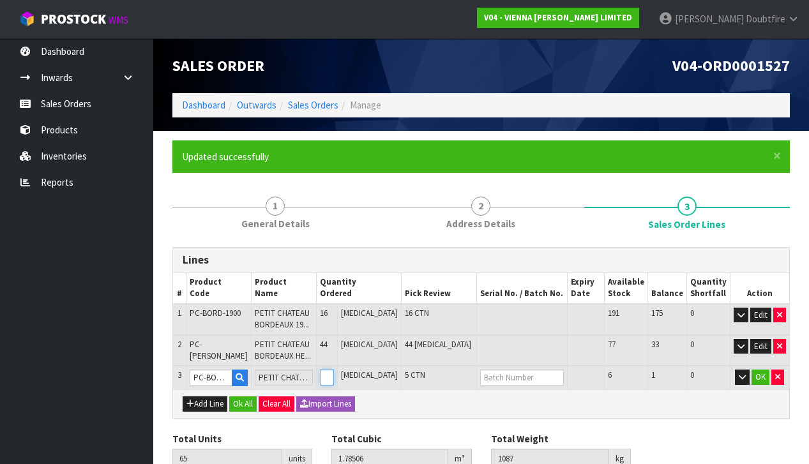
type input "66"
type input "1.817892"
type input "1102"
click at [334, 371] on input "6" at bounding box center [327, 378] width 14 height 16
click at [760, 373] on button "OK" at bounding box center [760, 377] width 18 height 15
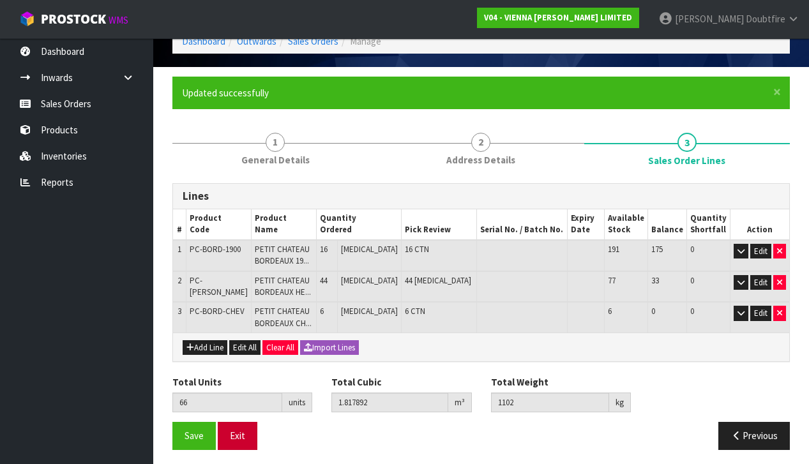
scroll to position [63, 0]
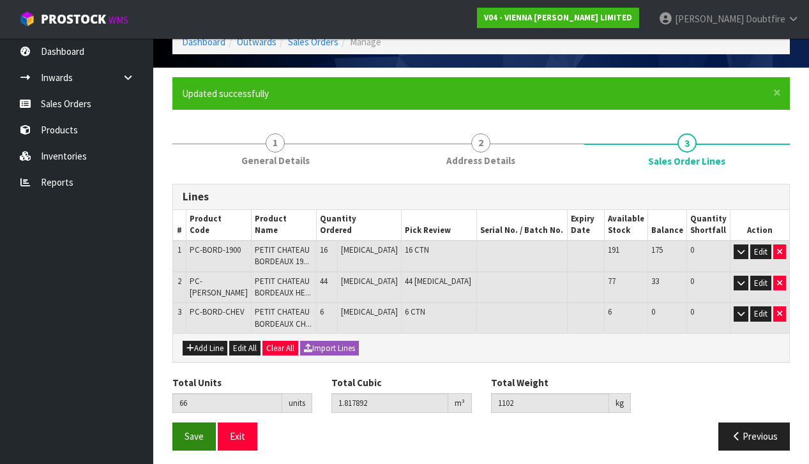
click at [197, 435] on span "Save" at bounding box center [194, 436] width 19 height 12
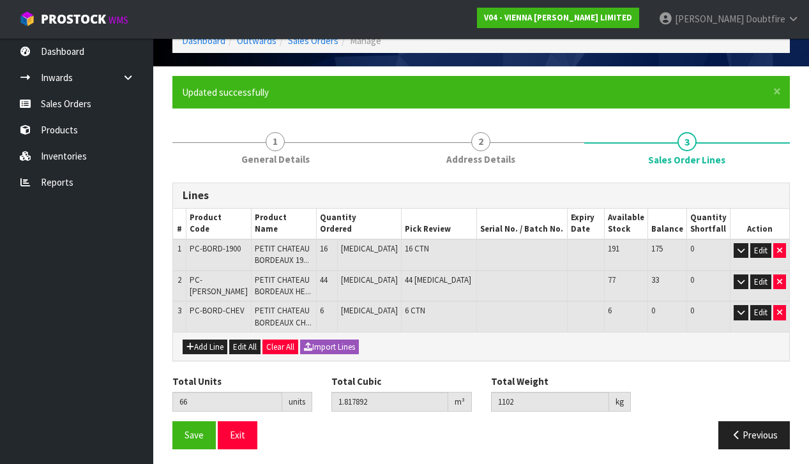
scroll to position [64, 0]
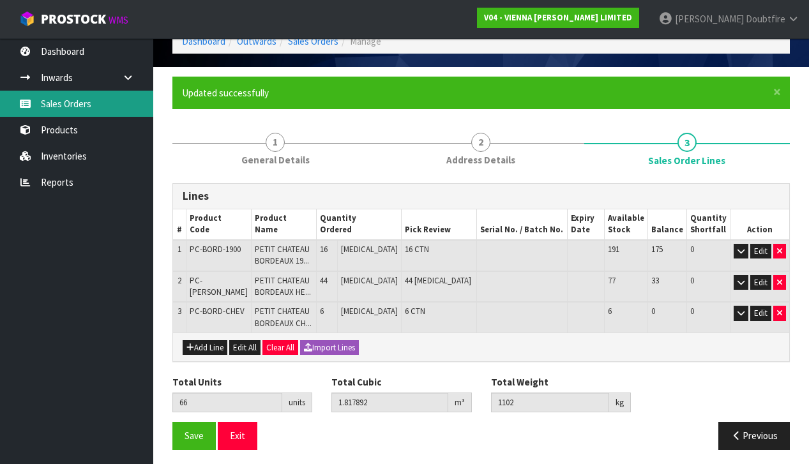
click at [77, 106] on link "Sales Orders" at bounding box center [76, 104] width 153 height 26
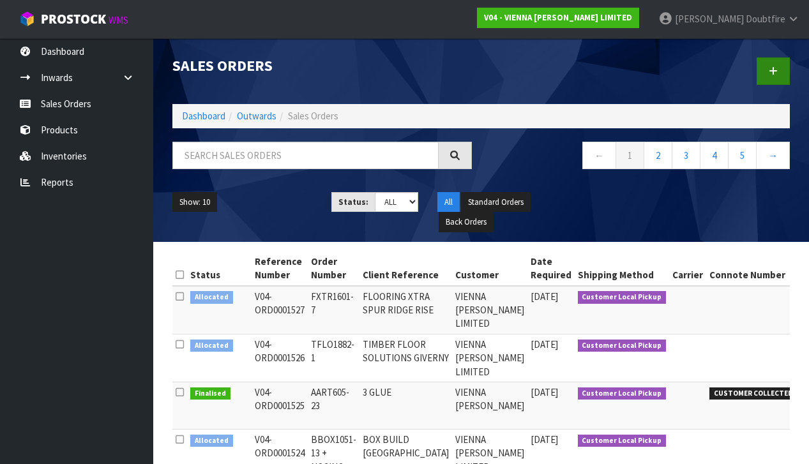
click at [773, 72] on icon at bounding box center [773, 71] width 9 height 10
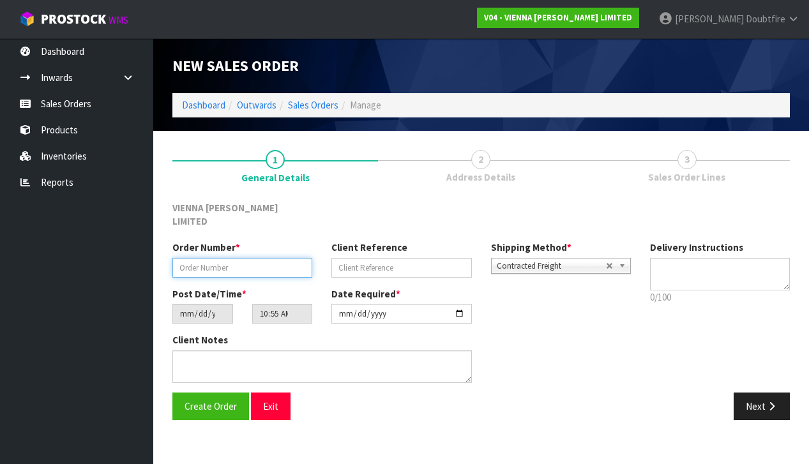
paste input "FXTR1601-15"
type input "FXTR1601-15"
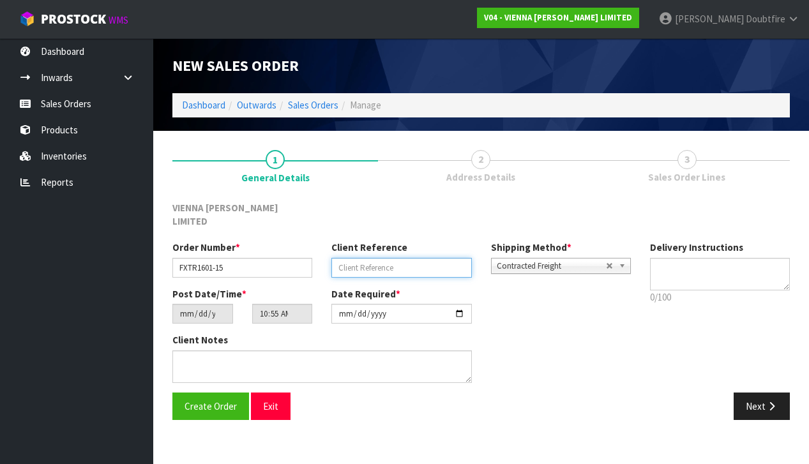
click at [379, 258] on input "text" at bounding box center [401, 268] width 140 height 20
type input "FLOORING XTRA CROWN RANGE"
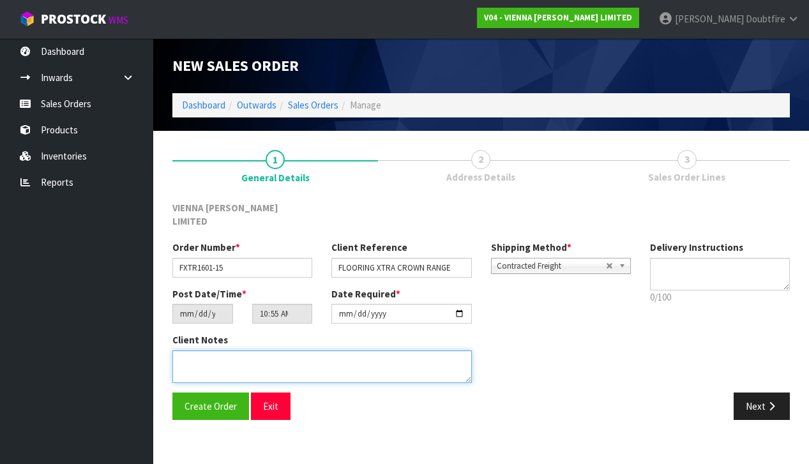
click at [232, 351] on textarea at bounding box center [321, 367] width 299 height 33
type textarea "FLOORING XTRA CROWN RANGE"
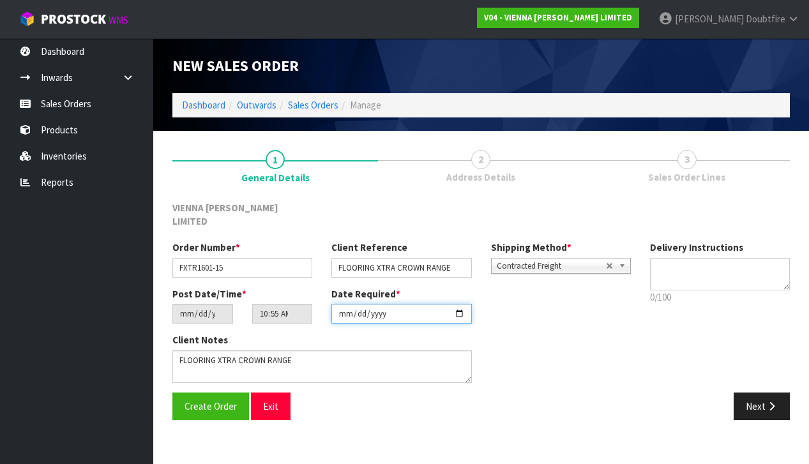
click at [361, 308] on input "[DATE]" at bounding box center [401, 314] width 140 height 20
type input "[DATE]"
click at [584, 364] on div "Client Notes" at bounding box center [402, 362] width 478 height 59
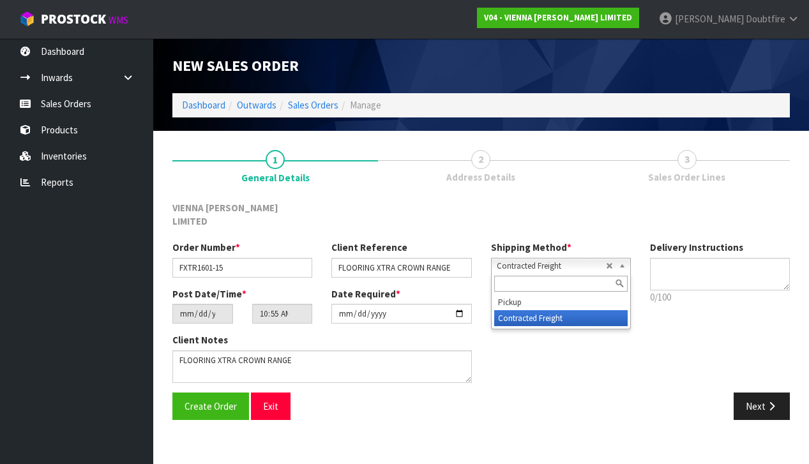
click at [522, 259] on span "Contracted Freight" at bounding box center [551, 266] width 109 height 15
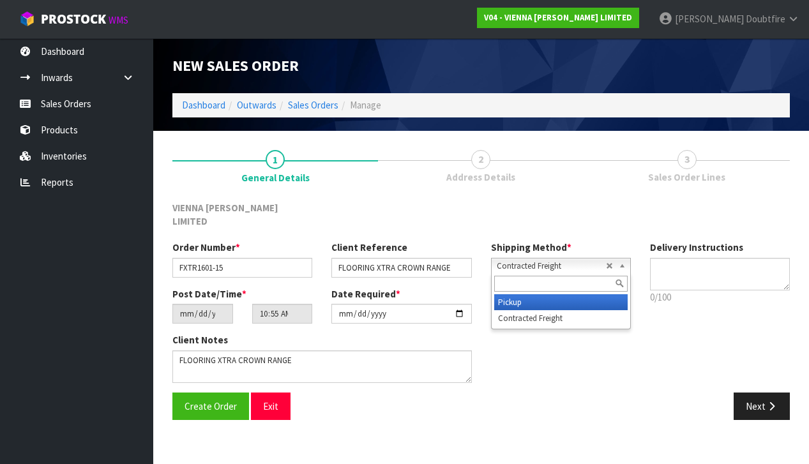
click at [520, 294] on li "Pickup" at bounding box center [560, 302] width 133 height 16
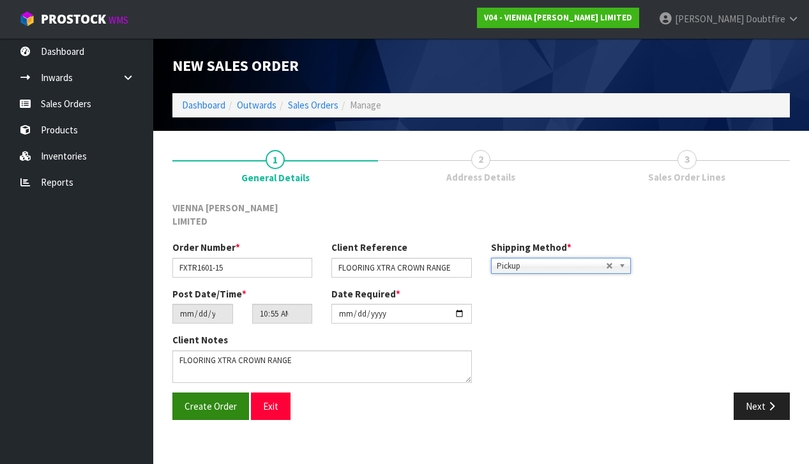
click at [203, 400] on span "Create Order" at bounding box center [211, 406] width 52 height 12
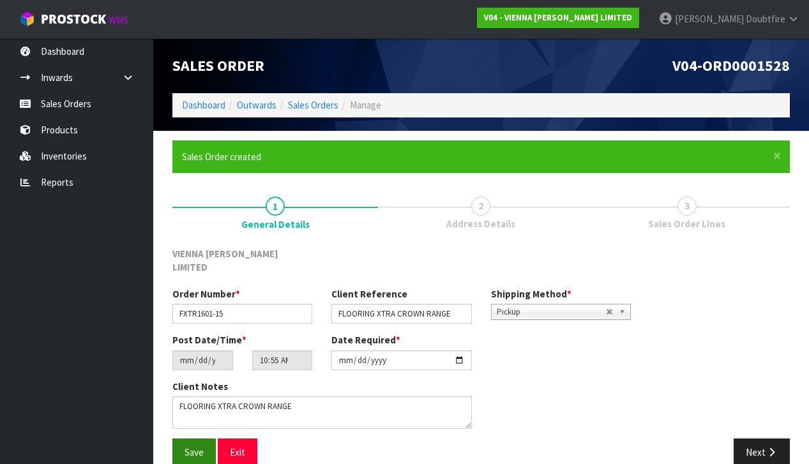
click at [195, 446] on span "Save" at bounding box center [194, 452] width 19 height 12
click at [751, 439] on button "Next" at bounding box center [762, 452] width 56 height 27
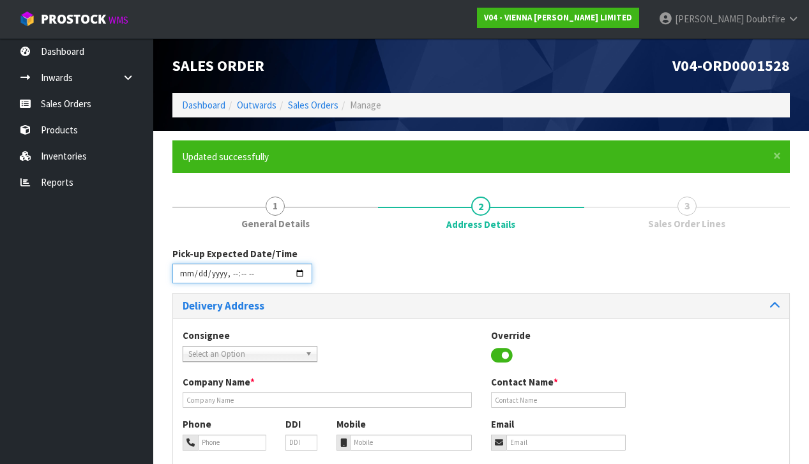
click at [185, 278] on input "datetime-local" at bounding box center [242, 274] width 140 height 20
click at [396, 301] on h3 "Delivery Address" at bounding box center [327, 306] width 289 height 12
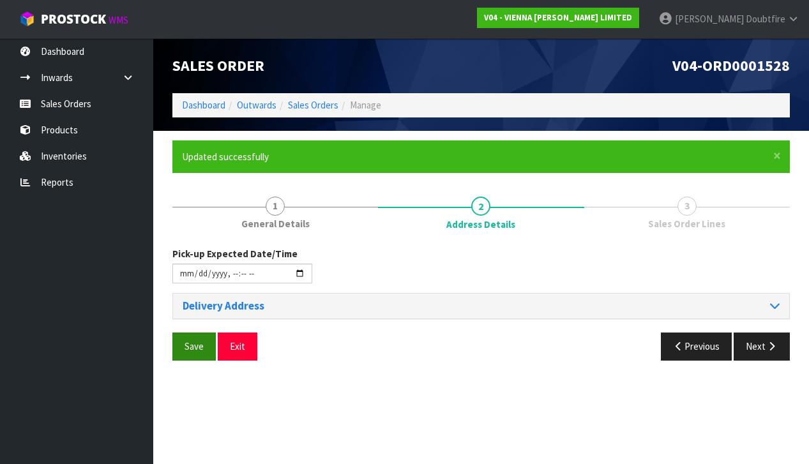
click at [192, 345] on span "Save" at bounding box center [194, 346] width 19 height 12
click at [203, 306] on h3 "Delivery Address" at bounding box center [327, 306] width 289 height 12
type input "[DATE]T10:55"
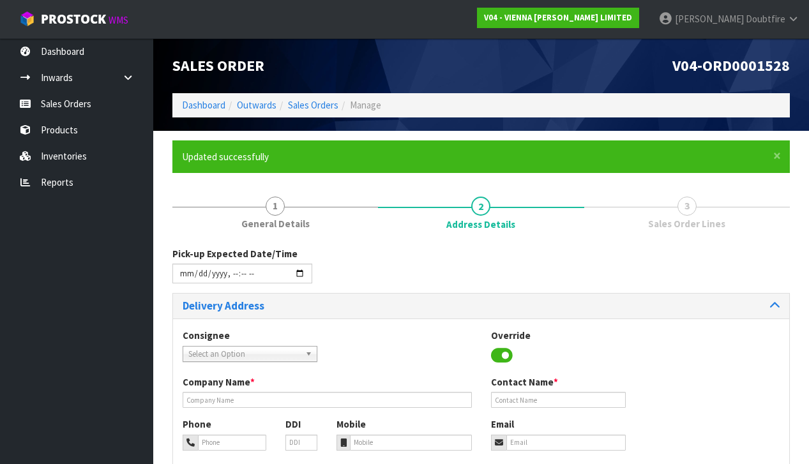
click at [211, 347] on span "Select an Option" at bounding box center [244, 354] width 112 height 15
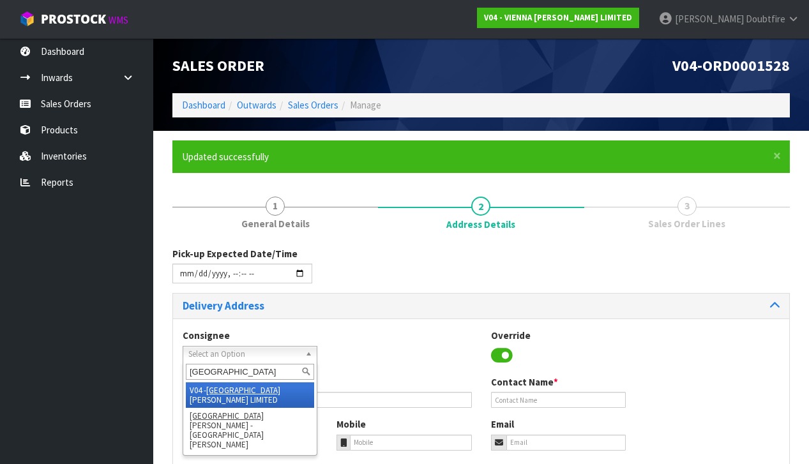
type input "[GEOGRAPHIC_DATA]"
click at [258, 386] on li "V04 - VIENNA [PERSON_NAME] LIMITED" at bounding box center [250, 395] width 128 height 26
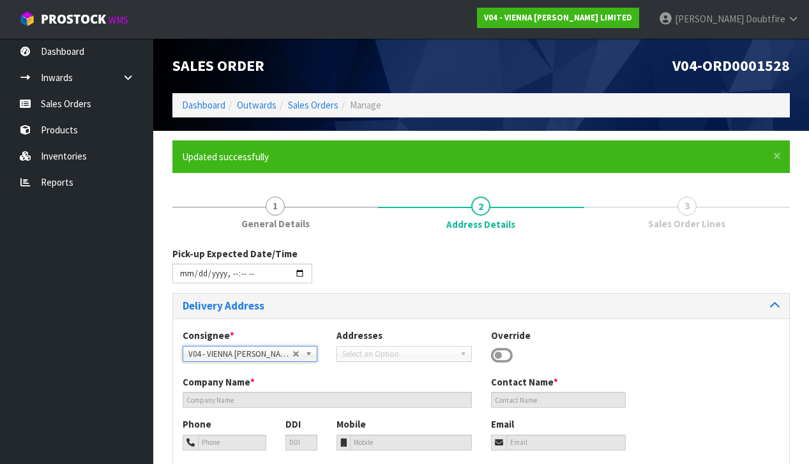
type input "VIENNA [PERSON_NAME] LIMITED"
type input "[PERSON_NAME]"
type input "[PHONE_NUMBER]"
type input "[PERSON_NAME][EMAIL_ADDRESS][DOMAIN_NAME]"
type input "2 ROXBURGH ST"
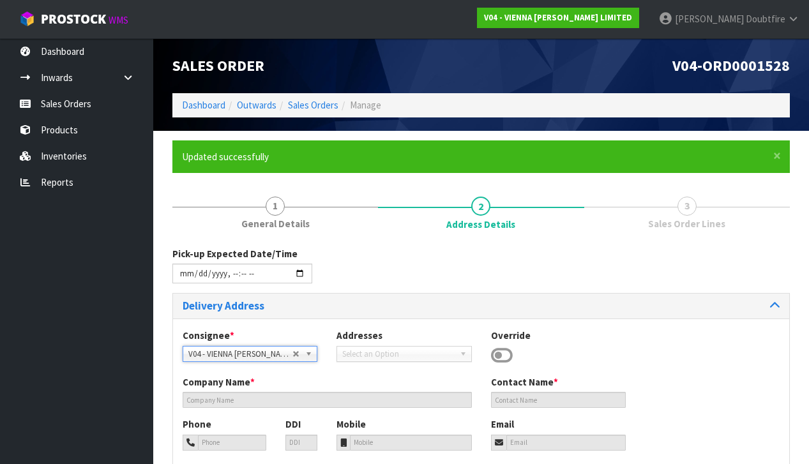
type input "1023"
type input "[GEOGRAPHIC_DATA]"
type input "NEWMARKET"
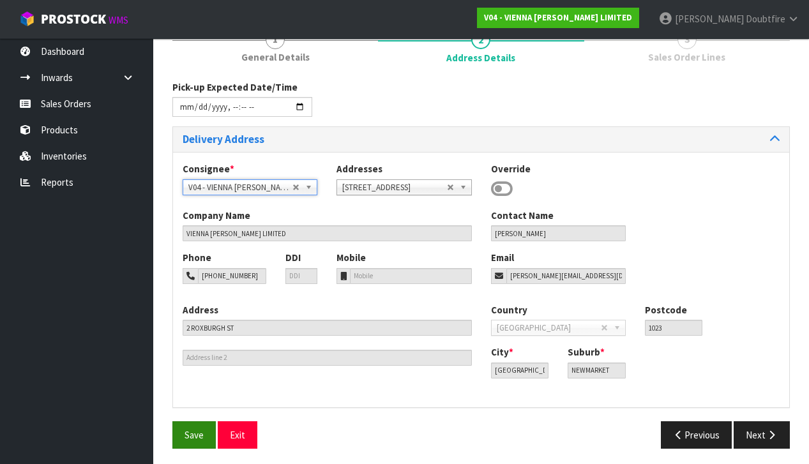
click at [192, 425] on button "Save" at bounding box center [193, 434] width 43 height 27
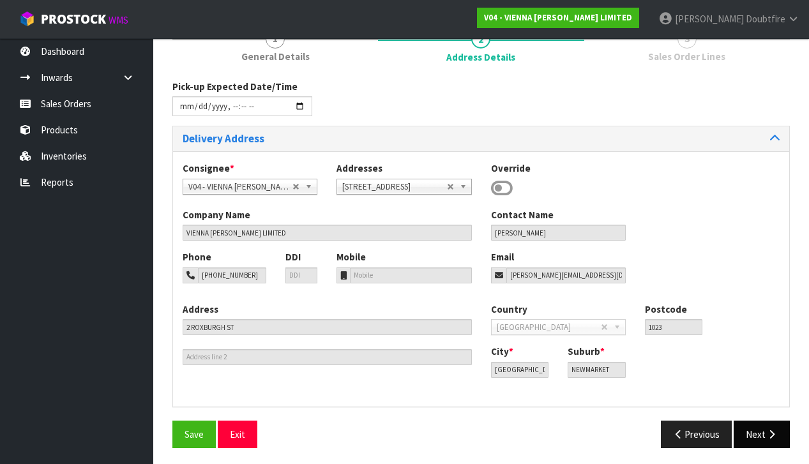
scroll to position [167, 0]
click at [751, 435] on button "Next" at bounding box center [762, 434] width 56 height 27
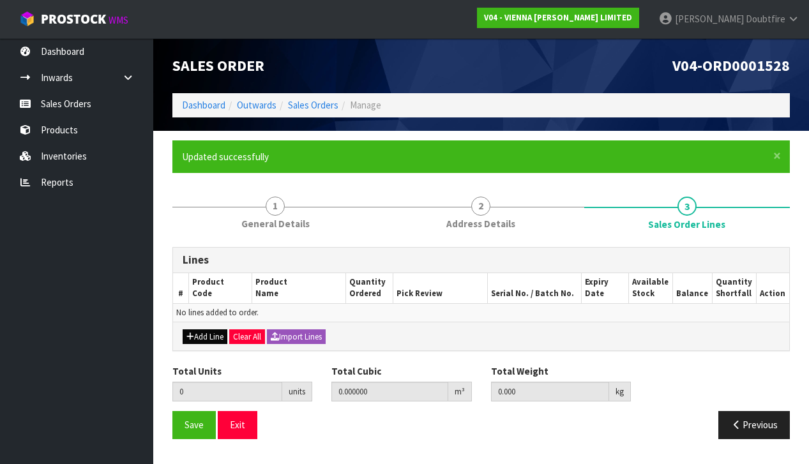
drag, startPoint x: 208, startPoint y: 335, endPoint x: 192, endPoint y: 335, distance: 16.6
click at [208, 335] on button "Add Line" at bounding box center [205, 336] width 45 height 15
type input "0"
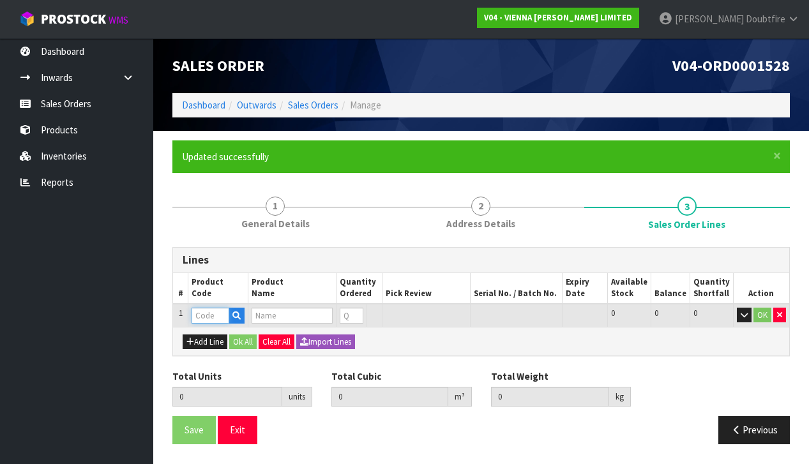
click at [199, 313] on input "text" at bounding box center [211, 316] width 38 height 16
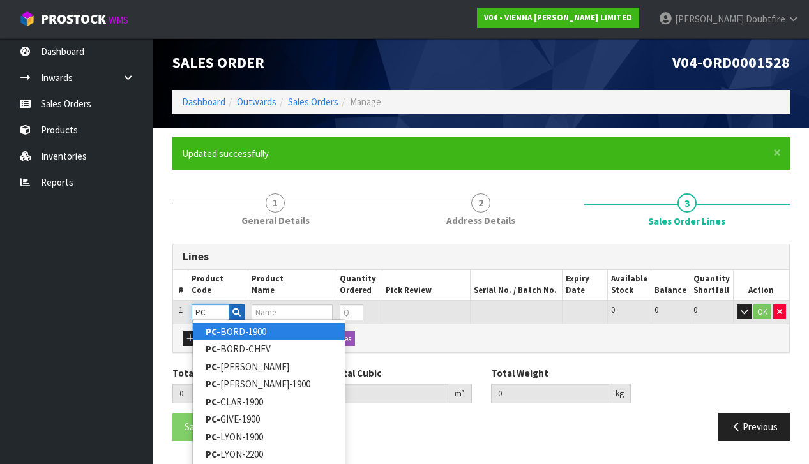
scroll to position [5, 0]
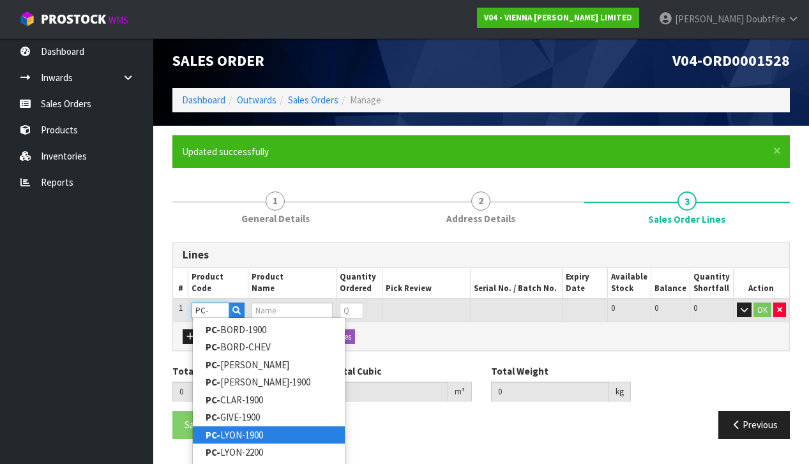
type input "PC-"
click at [233, 436] on link "PC- [GEOGRAPHIC_DATA]-1900" at bounding box center [269, 435] width 152 height 17
type input "PC-[GEOGRAPHIC_DATA]-1900"
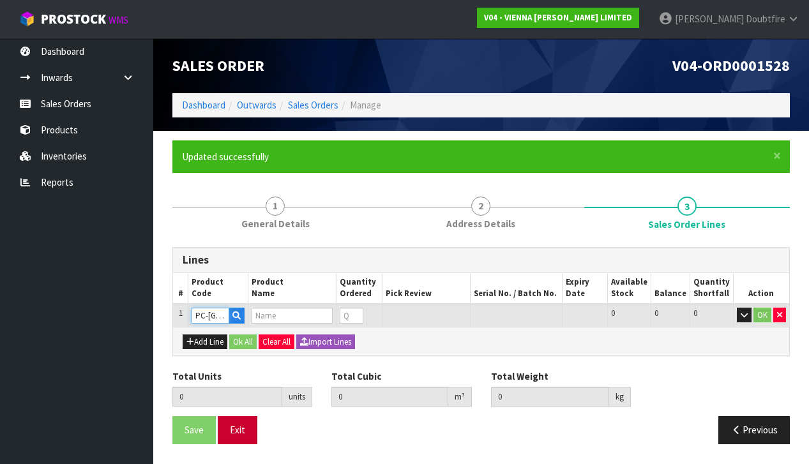
type input "0.000000"
type input "0.000"
type input "PETIT CHATEAU LYON 1900X190X15/4 (2.166M2)"
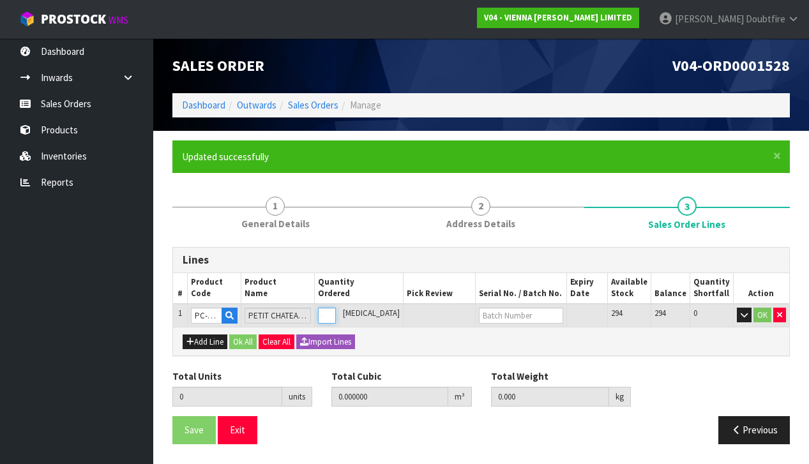
type input "1"
type input "0.0382"
type input "22"
click at [336, 310] on input "1" at bounding box center [327, 316] width 18 height 16
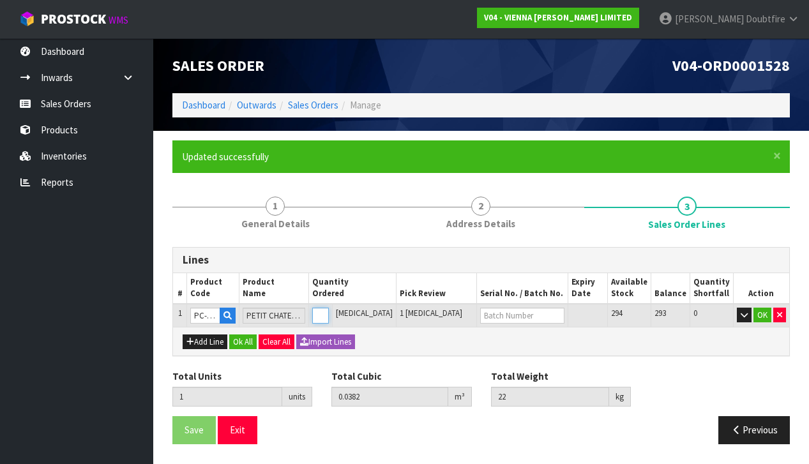
type input "0"
type input "1"
type input "0.0382"
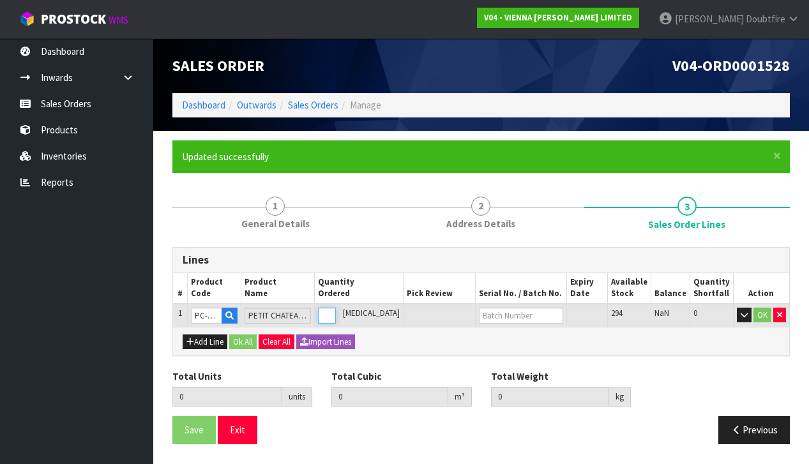
type input "22"
type input "1"
type input "18"
type input "0.6876"
type input "396"
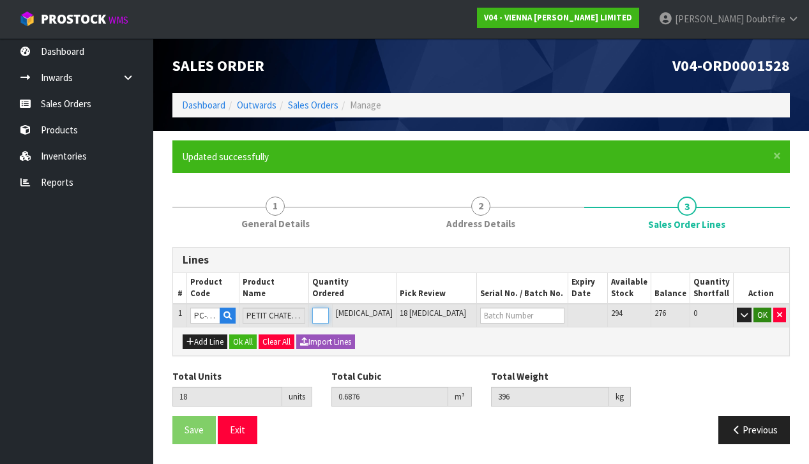
type input "18"
click at [766, 311] on button "OK" at bounding box center [762, 315] width 18 height 15
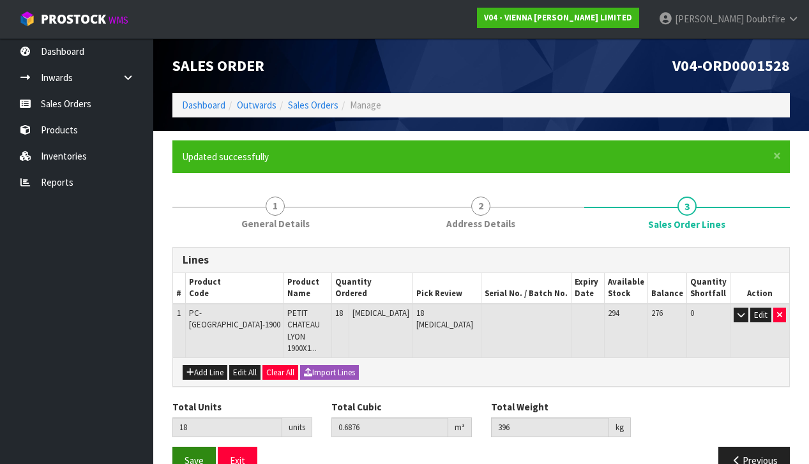
click at [189, 455] on span "Save" at bounding box center [194, 461] width 19 height 12
click at [200, 455] on span "Save" at bounding box center [194, 461] width 19 height 12
